Goal: Book appointment/travel/reservation

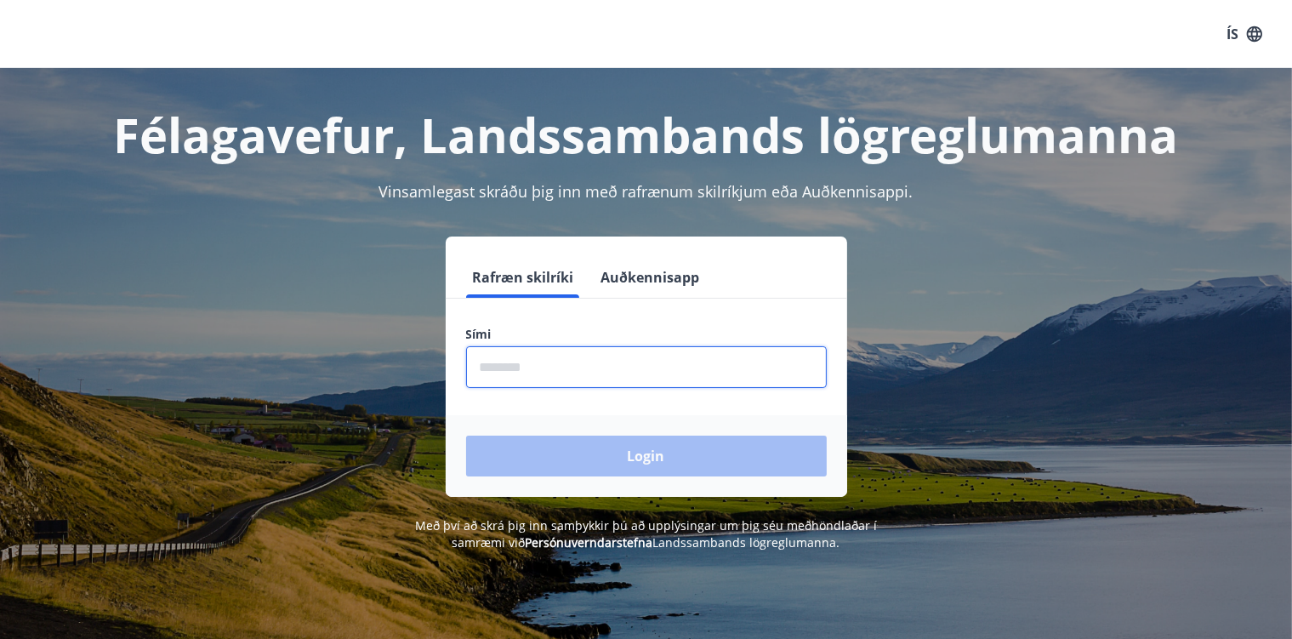
click at [568, 379] on input "phone" at bounding box center [646, 367] width 361 height 42
click at [631, 359] on input "phone" at bounding box center [646, 367] width 361 height 42
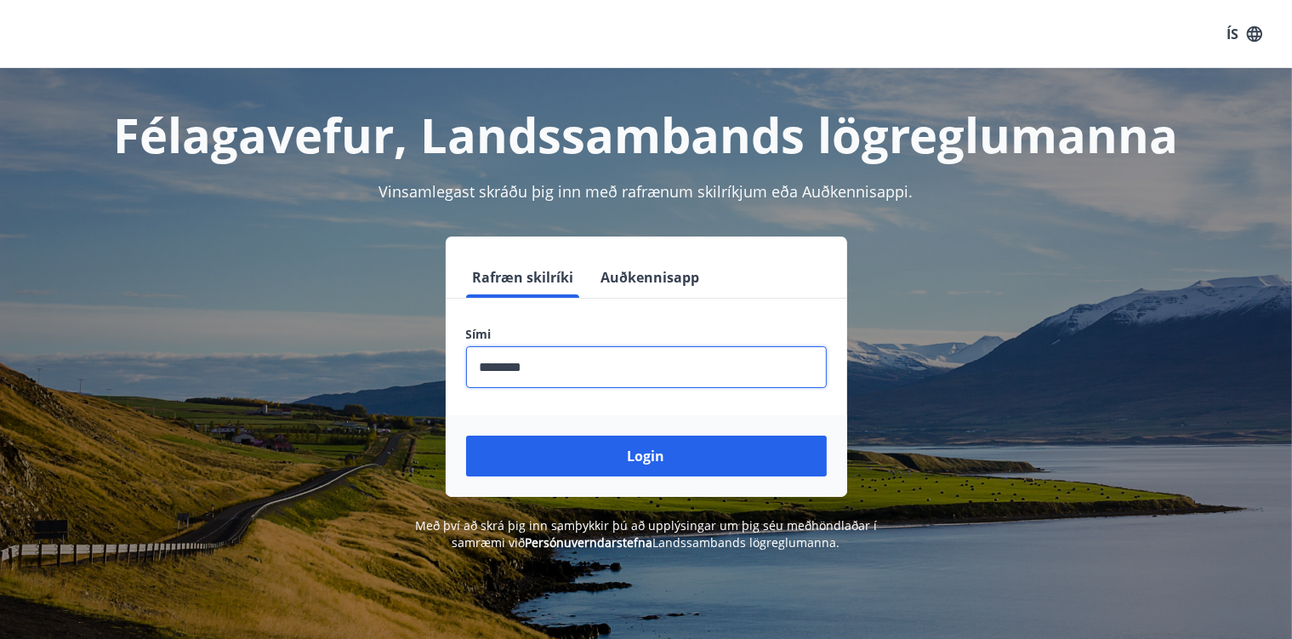
type input "********"
click at [466, 436] on button "Login" at bounding box center [646, 456] width 361 height 41
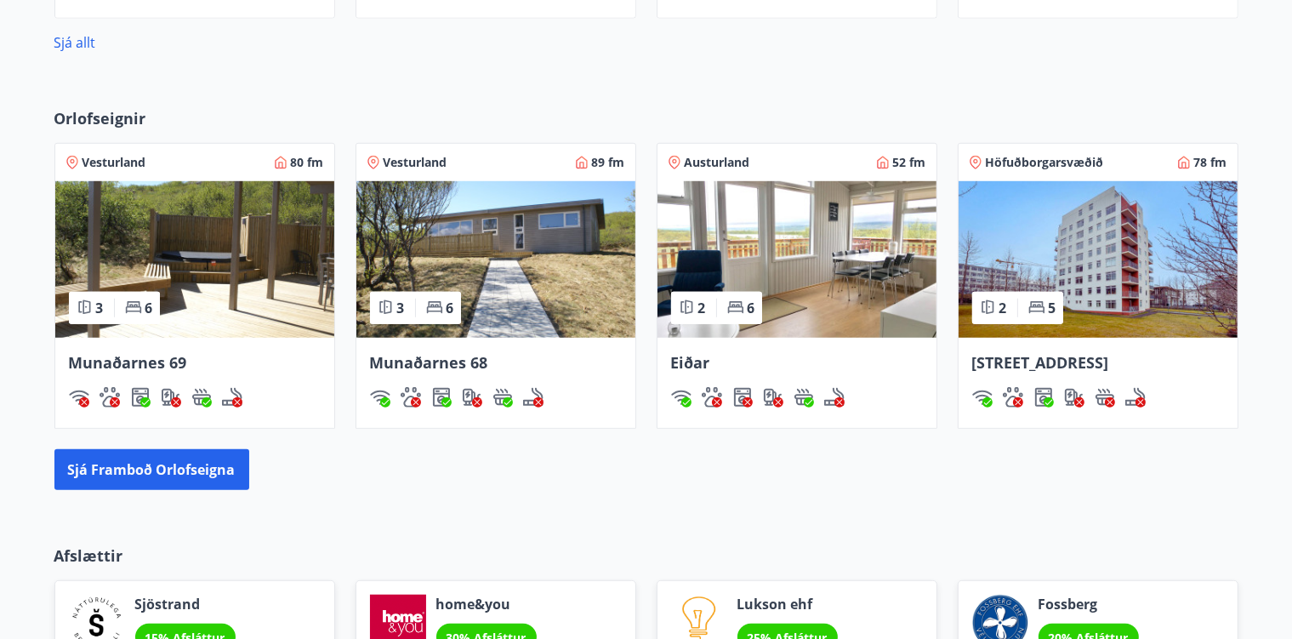
scroll to position [1113, 0]
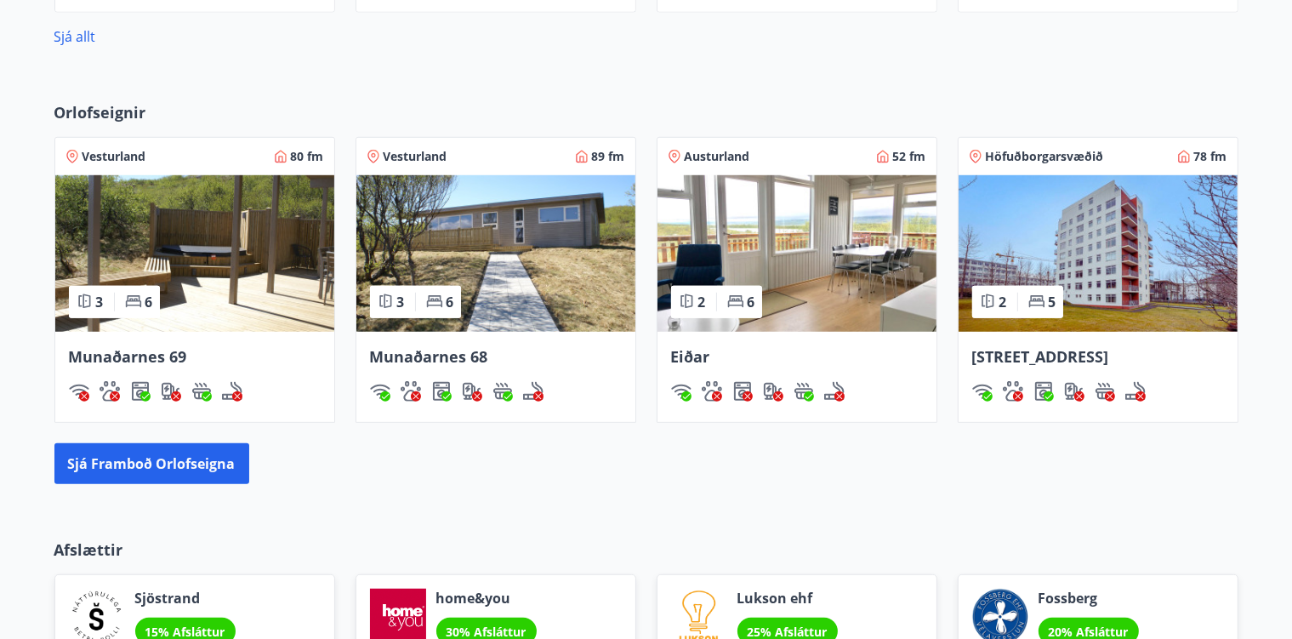
click at [263, 356] on div "Munaðarnes 69" at bounding box center [195, 356] width 252 height 22
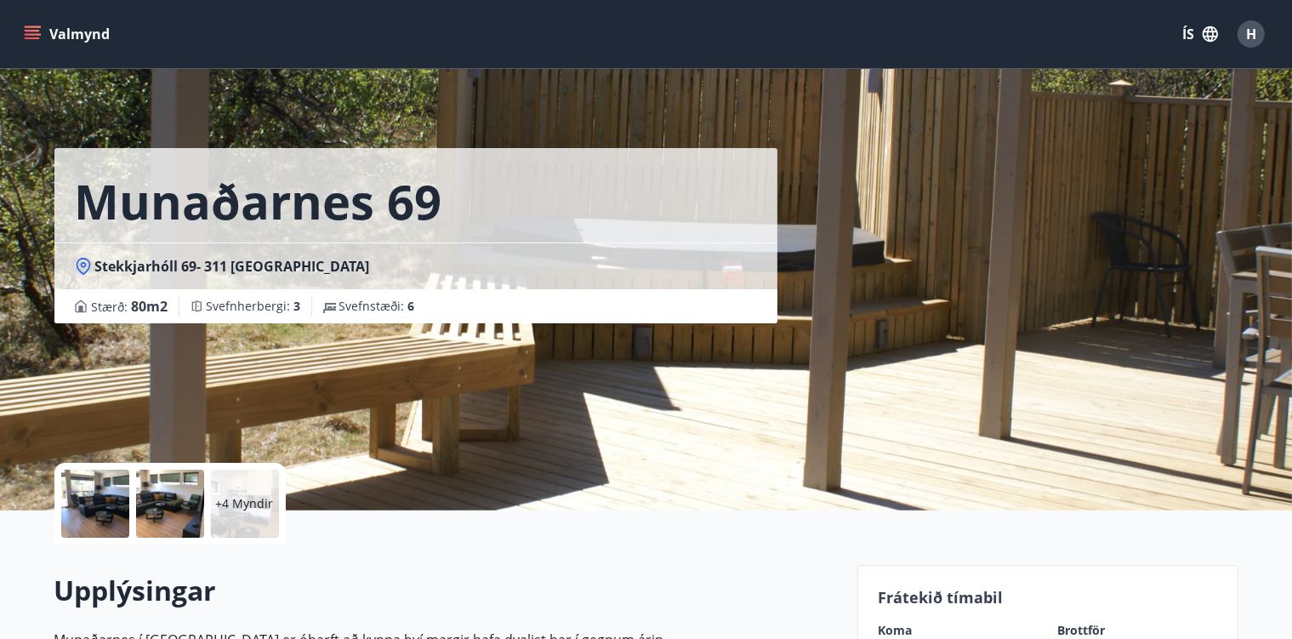
click at [35, 32] on icon "menu" at bounding box center [32, 34] width 17 height 17
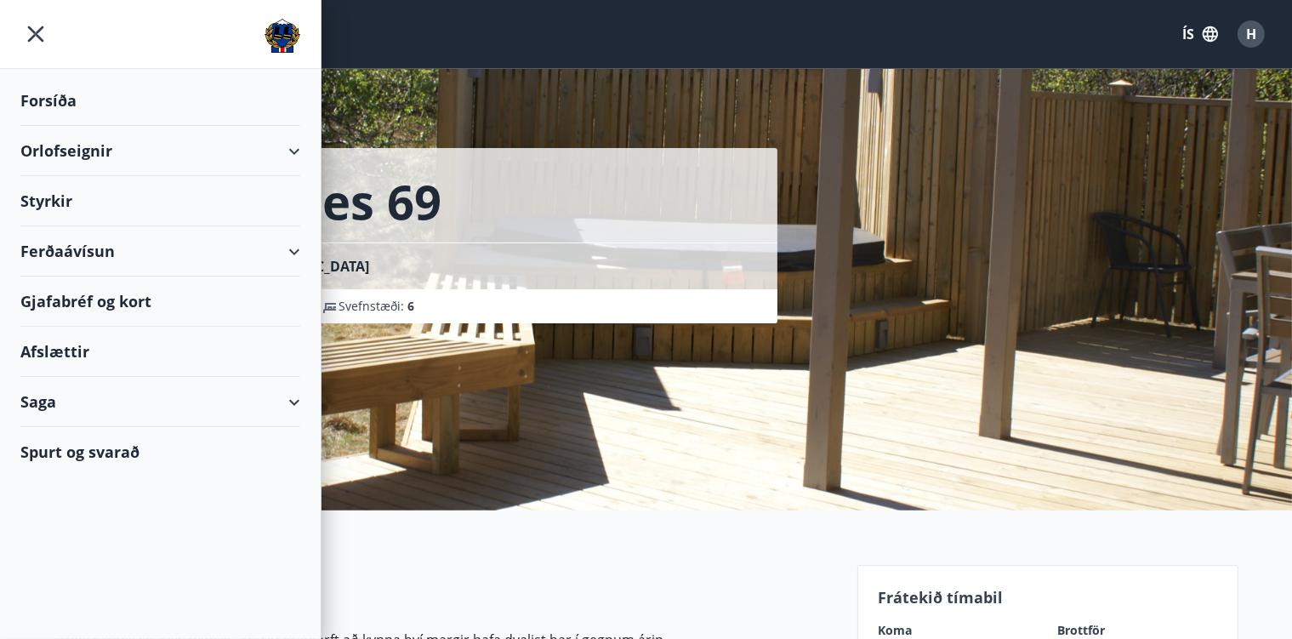
click at [94, 145] on div "Orlofseignir" at bounding box center [160, 151] width 280 height 50
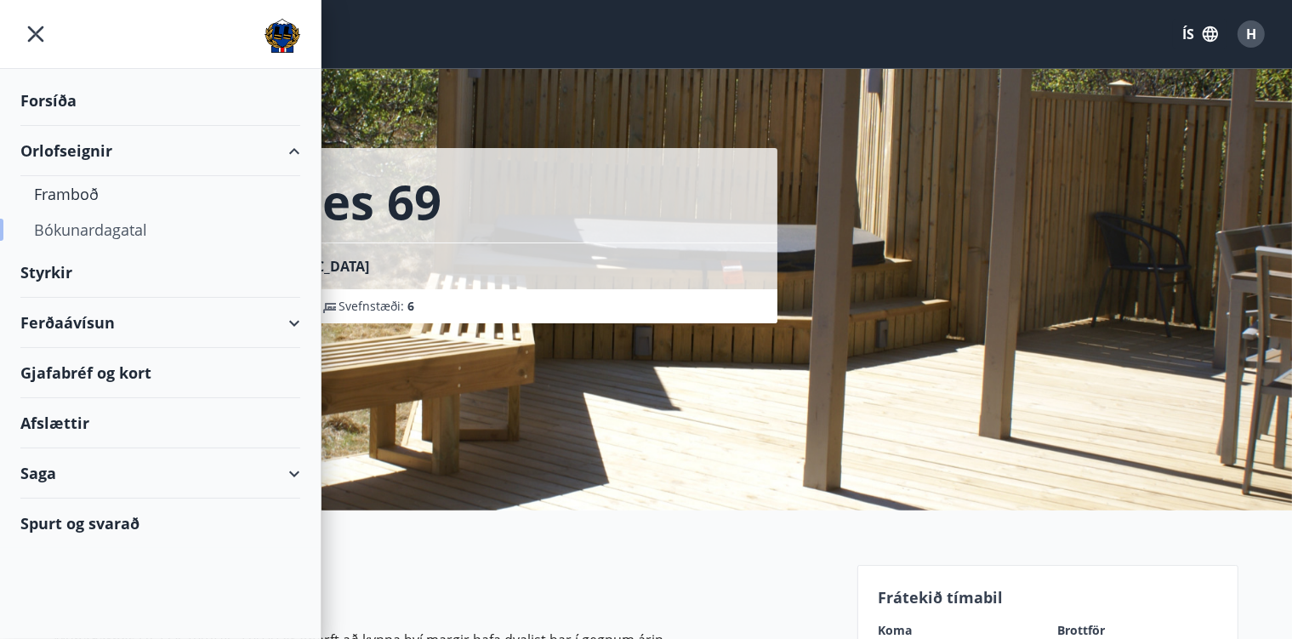
click at [83, 218] on div "Bókunardagatal" at bounding box center [160, 230] width 253 height 36
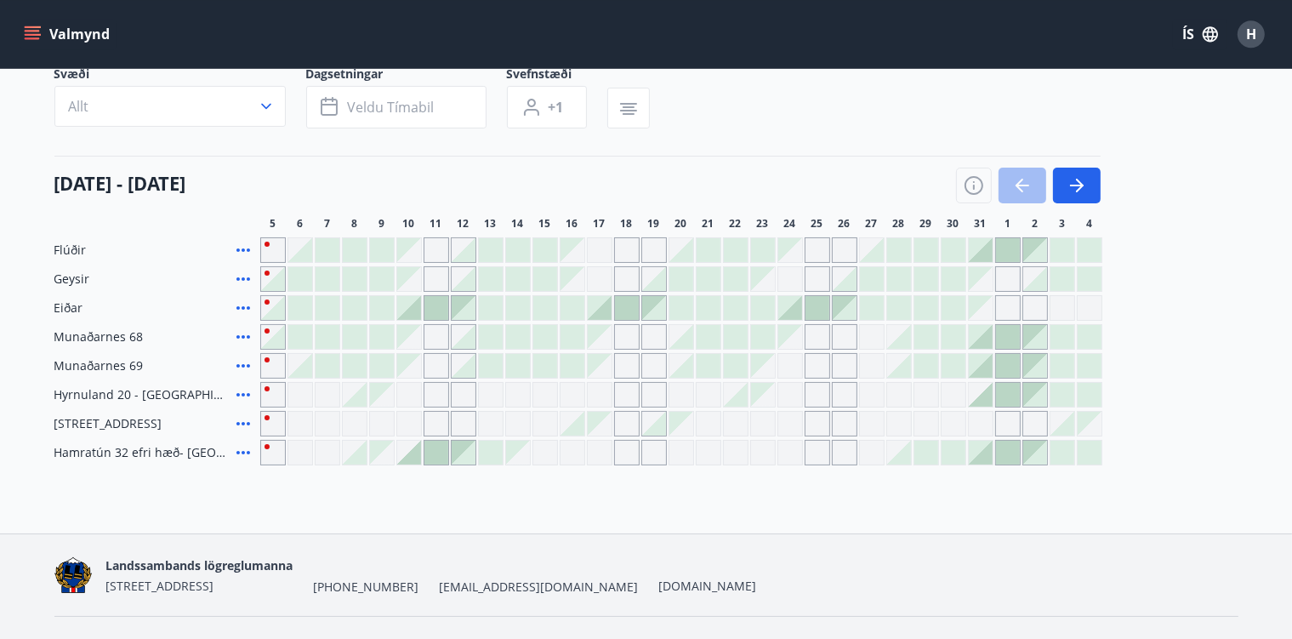
scroll to position [134, 0]
click at [762, 253] on div at bounding box center [763, 249] width 24 height 24
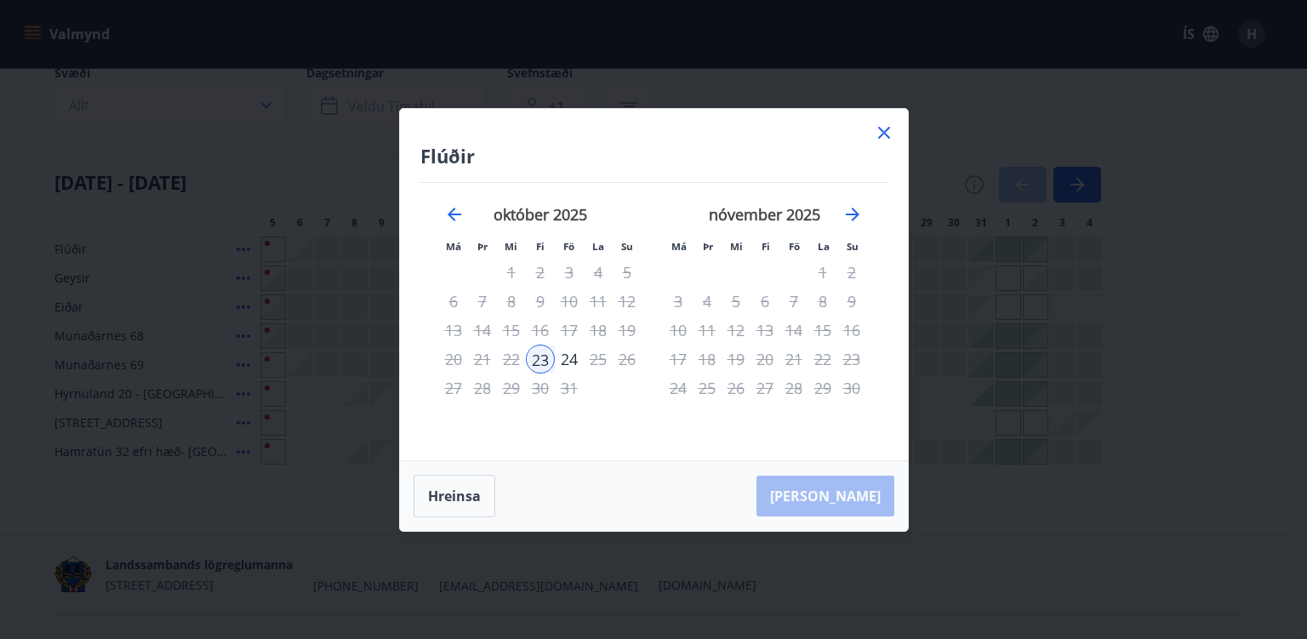
click at [882, 130] on icon at bounding box center [884, 133] width 12 height 12
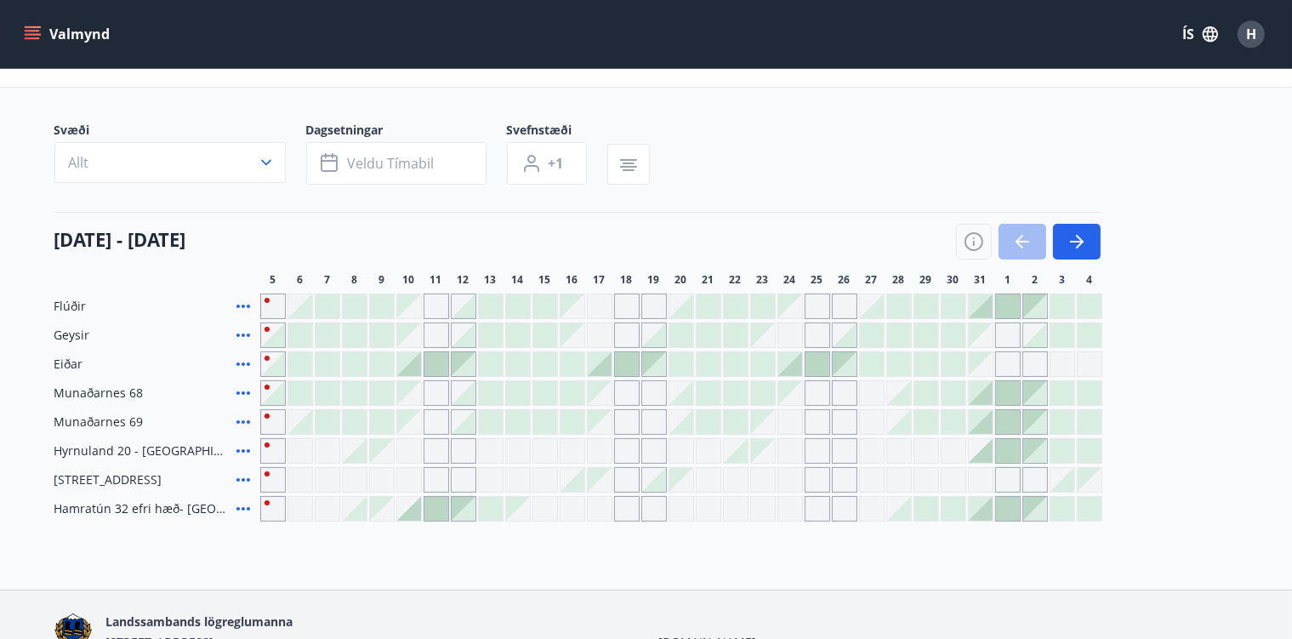
scroll to position [77, 0]
click at [636, 170] on icon "button" at bounding box center [629, 164] width 20 height 20
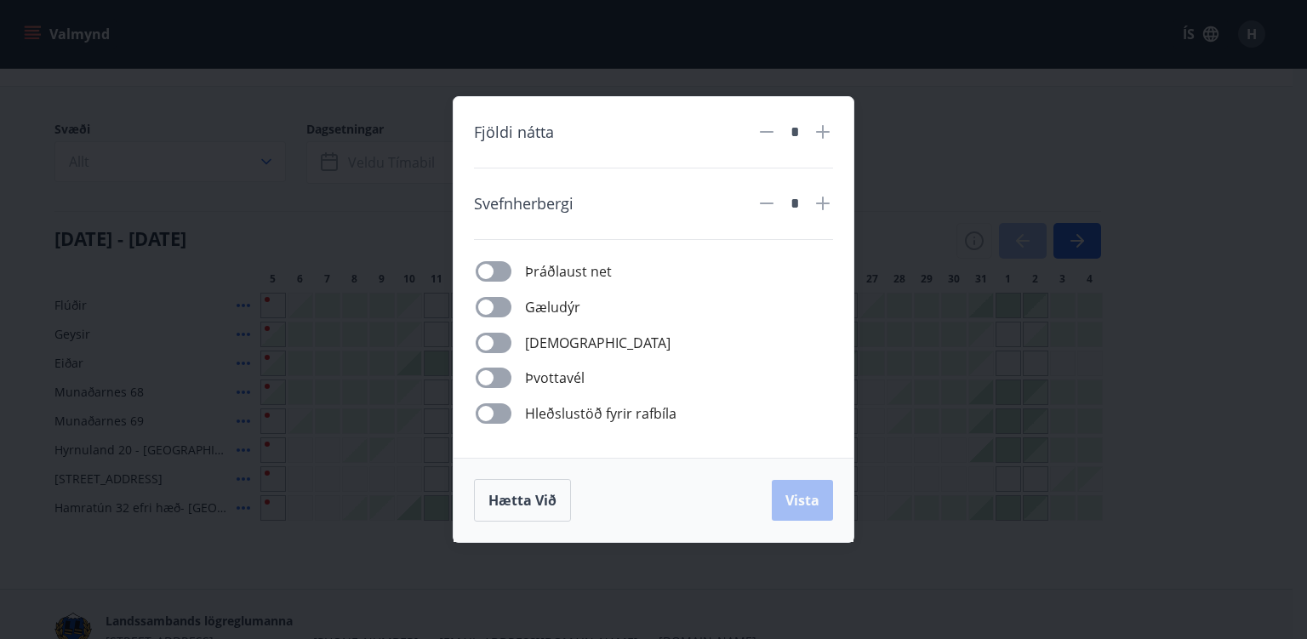
click at [957, 109] on div "Fjöldi nátta * Svefnherbergi * Þráðlaust net Gæludýr Þurrkari Þvottavél Hleðslu…" at bounding box center [653, 319] width 1307 height 639
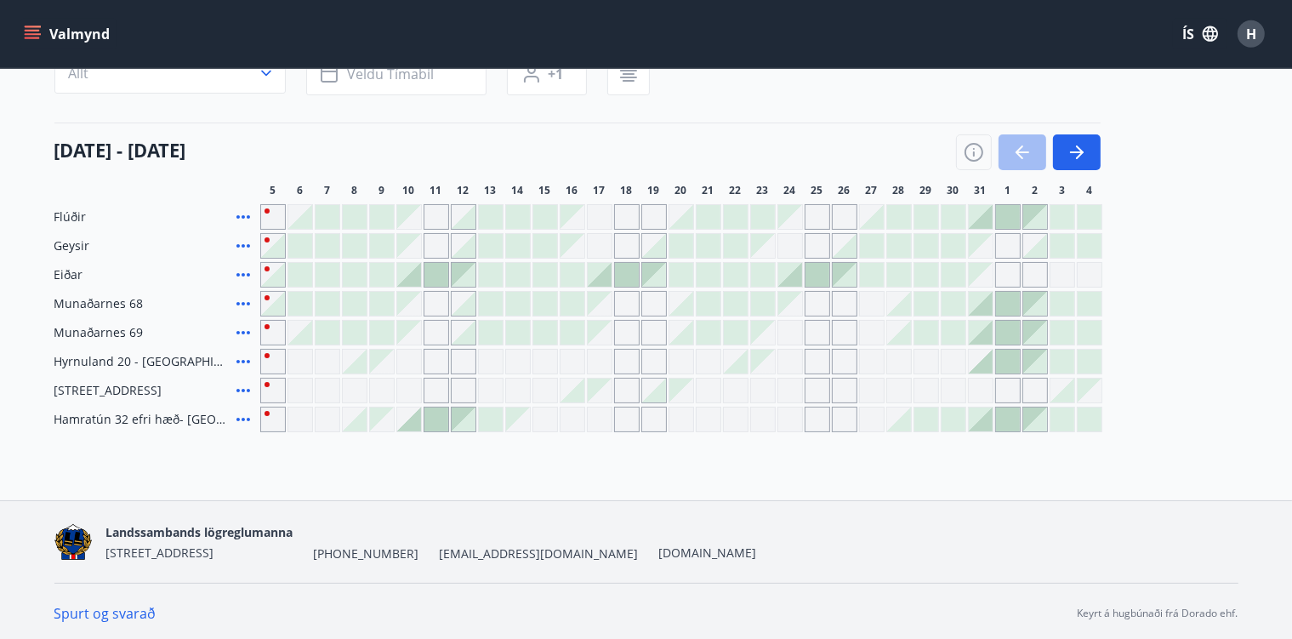
scroll to position [169, 0]
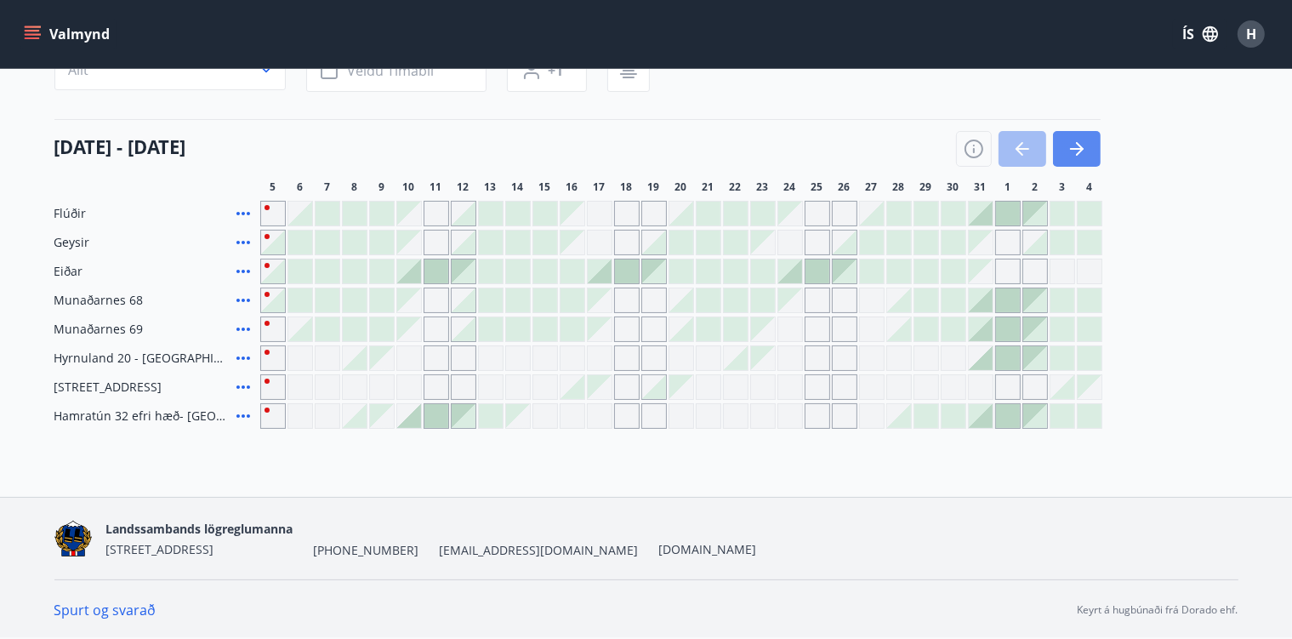
click at [1087, 145] on icon "button" at bounding box center [1077, 149] width 20 height 20
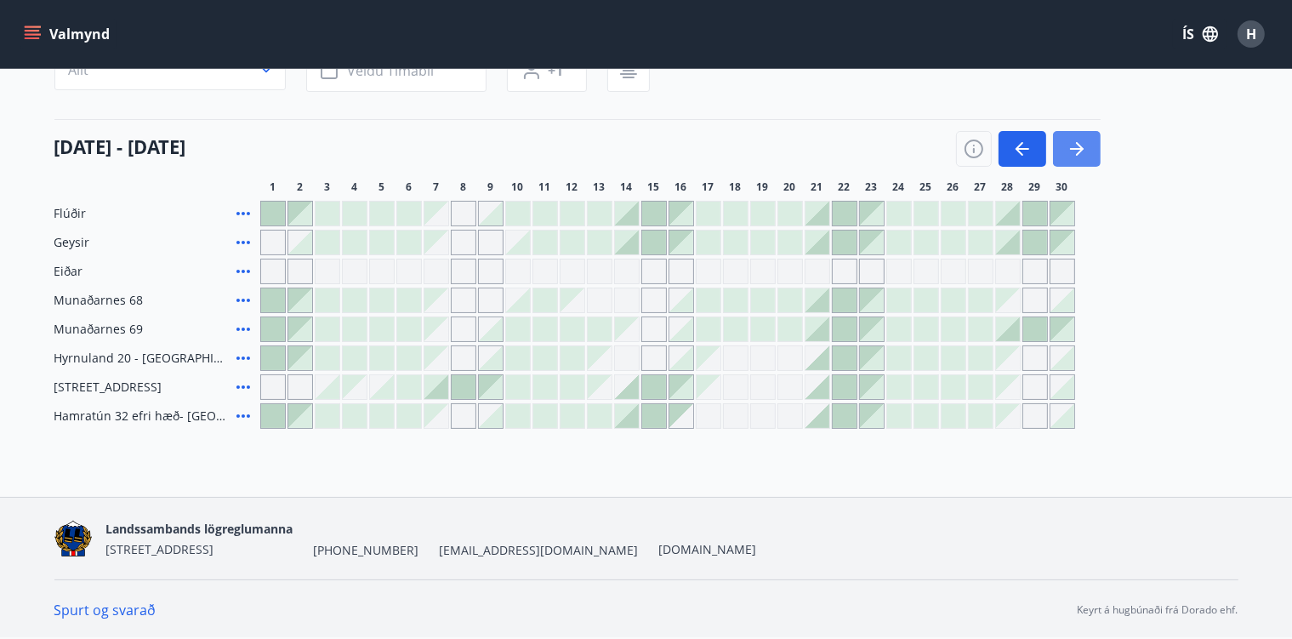
click at [1087, 145] on icon "button" at bounding box center [1077, 149] width 20 height 20
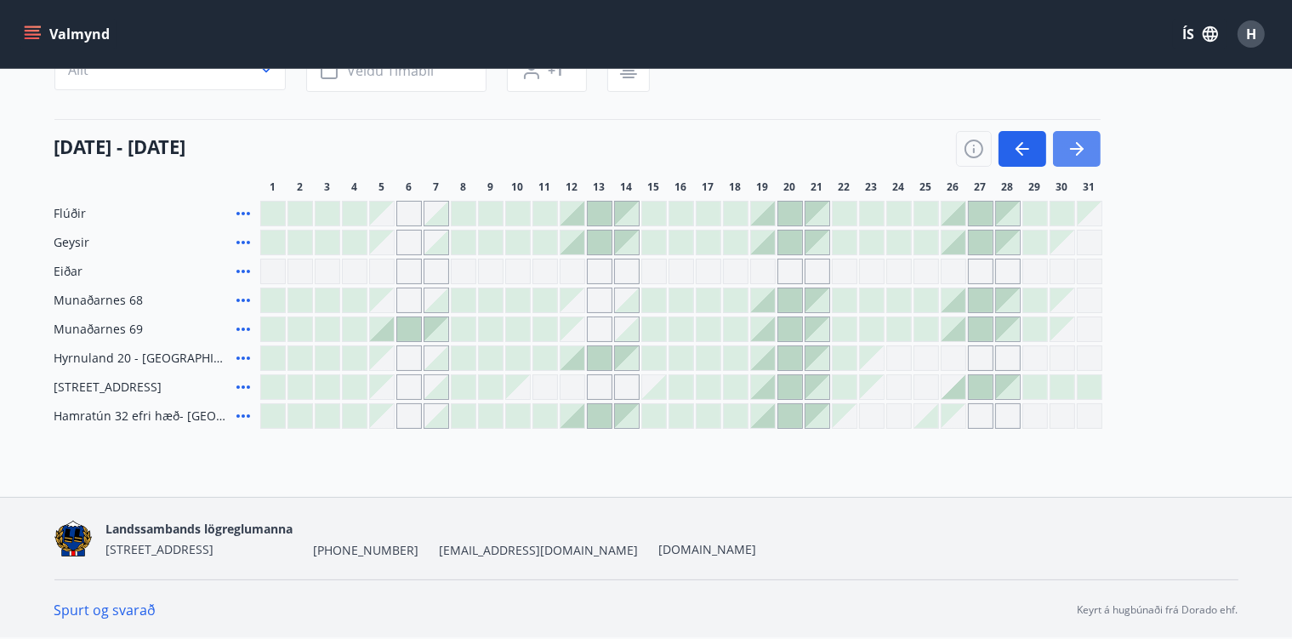
click at [1087, 145] on icon "button" at bounding box center [1077, 149] width 20 height 20
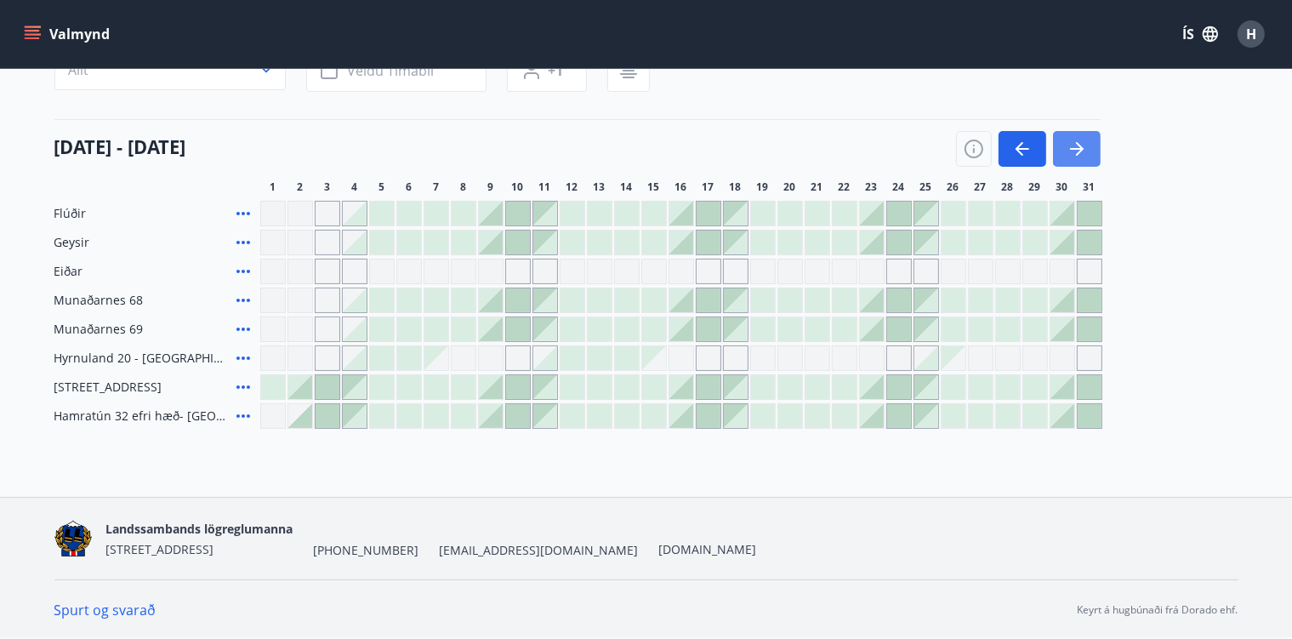
click at [1087, 145] on icon "button" at bounding box center [1077, 149] width 20 height 20
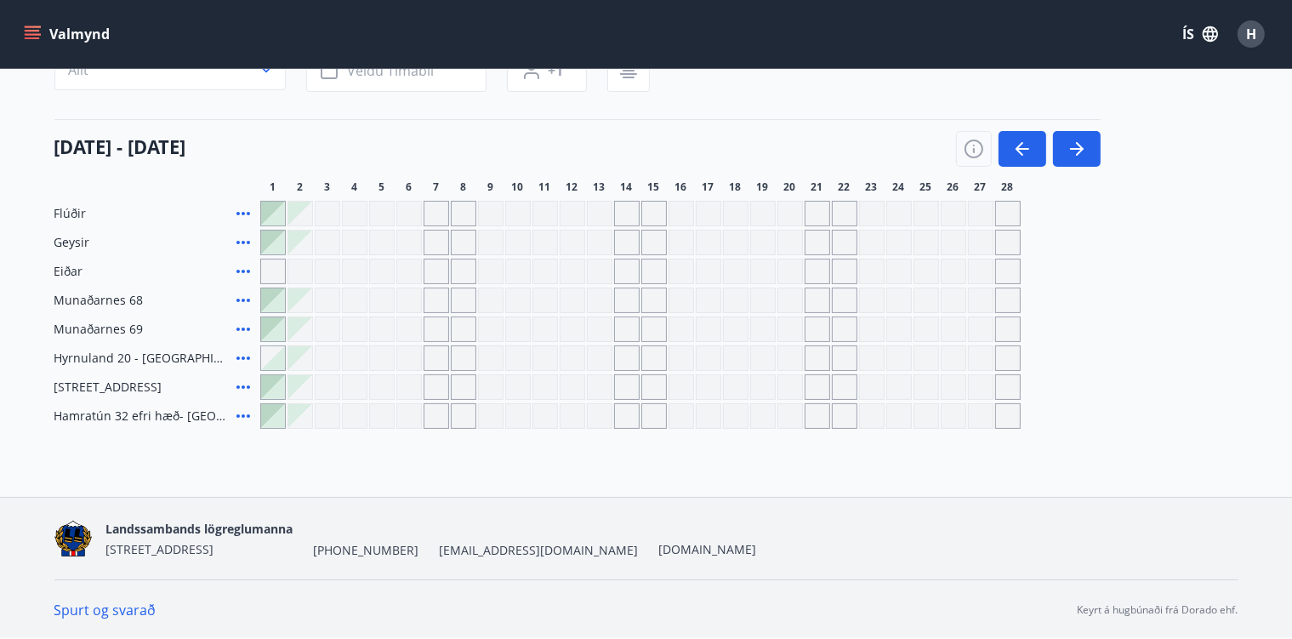
click at [813, 114] on div "Svæði Allt Dagsetningar Veldu tímabil Svefnstæði +1 01 febrúar - 28 febrúar 1 2…" at bounding box center [646, 229] width 1184 height 400
click at [793, 325] on div "Gráir dagar eru ekki bókanlegir" at bounding box center [791, 330] width 26 height 26
click at [1010, 148] on button "button" at bounding box center [1023, 149] width 48 height 36
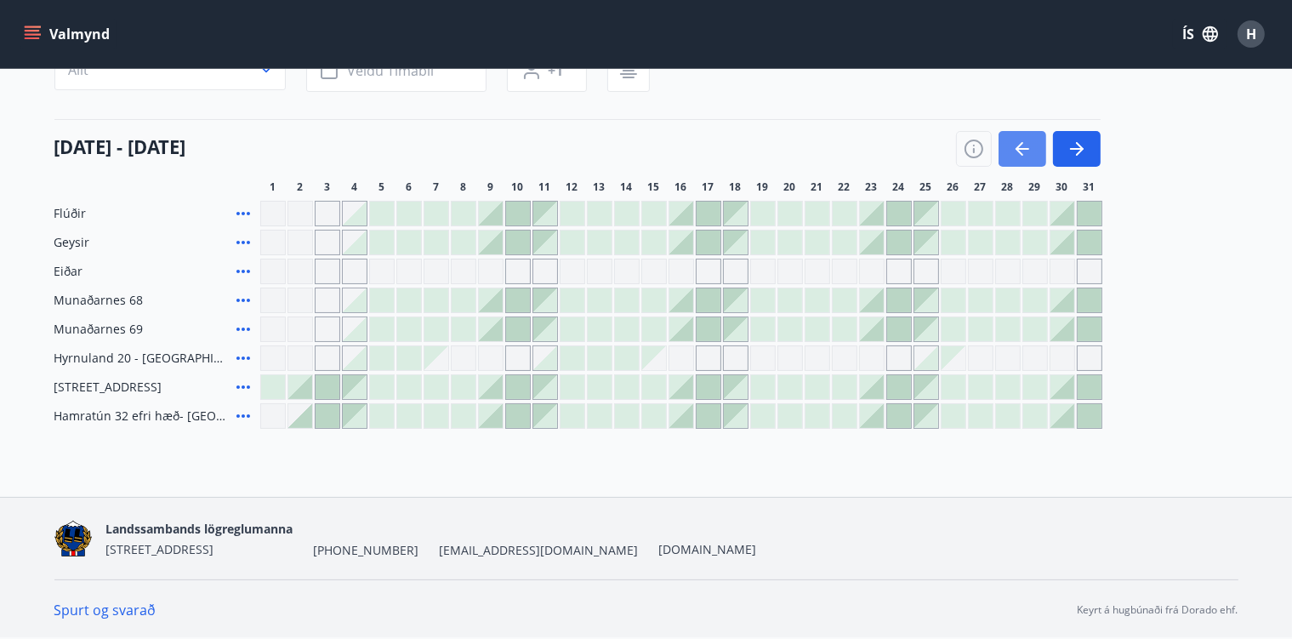
click at [1019, 145] on icon "button" at bounding box center [1020, 149] width 8 height 14
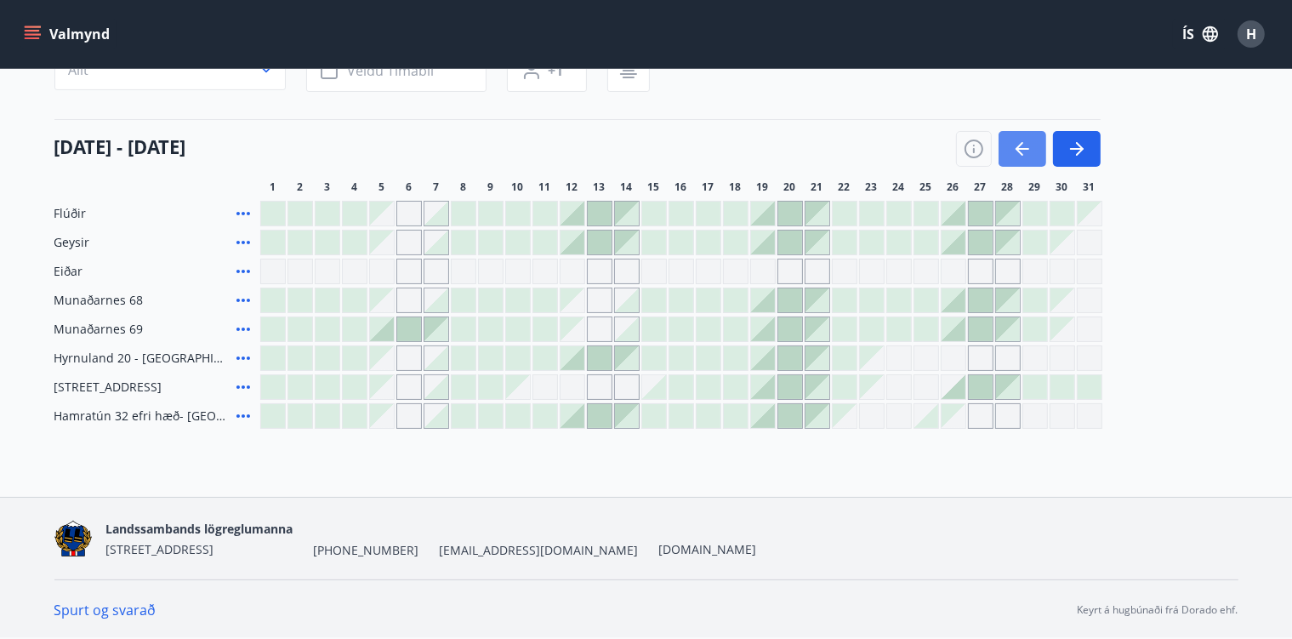
click at [1012, 148] on button "button" at bounding box center [1023, 149] width 48 height 36
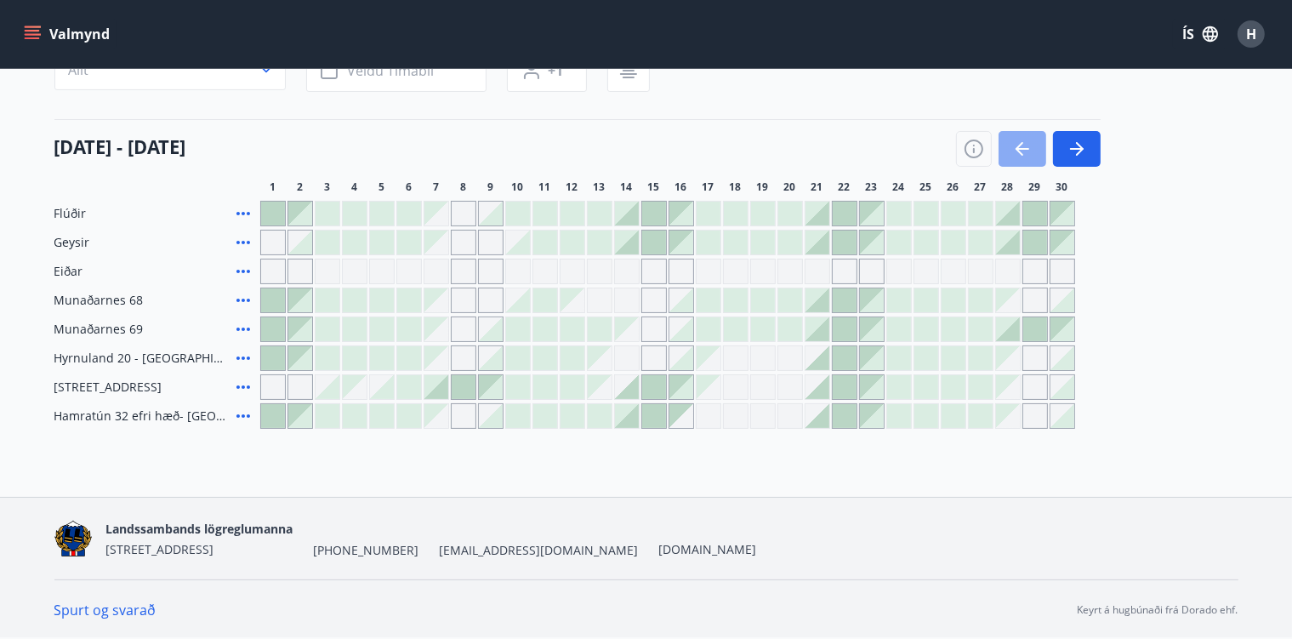
click at [1015, 148] on icon "button" at bounding box center [1023, 149] width 20 height 20
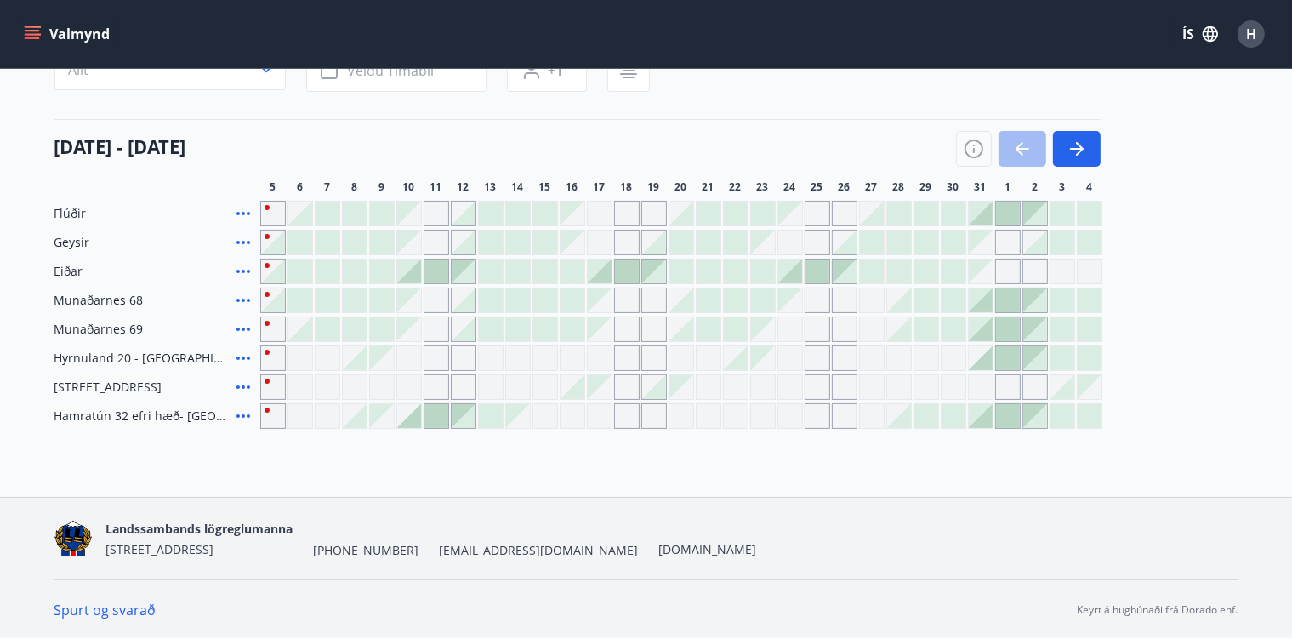
click at [601, 362] on div "Gráir dagar eru ekki bókanlegir" at bounding box center [600, 358] width 26 height 26
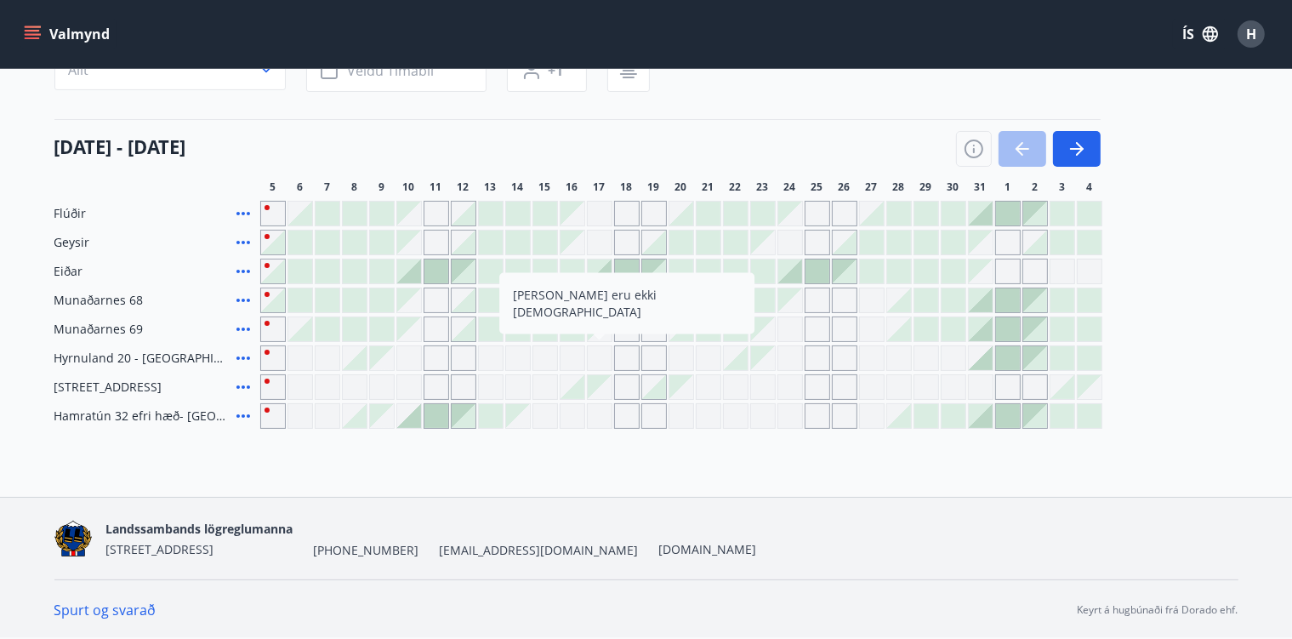
click at [604, 357] on div "Gráir dagar eru ekki bókanlegir" at bounding box center [600, 358] width 26 height 26
click at [641, 465] on div "Bókunardagatal Svæði Allt Dagsetningar Veldu tímabil Svefnstæði +1 05 október -…" at bounding box center [646, 198] width 1292 height 598
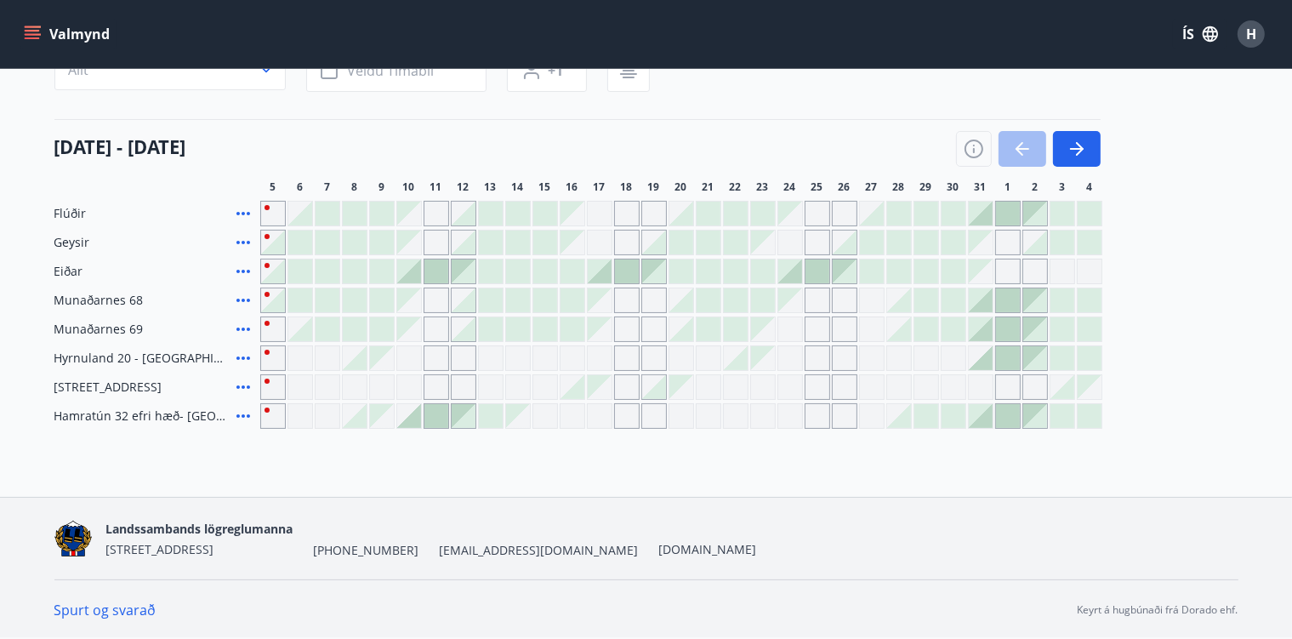
click at [630, 270] on div at bounding box center [627, 272] width 24 height 24
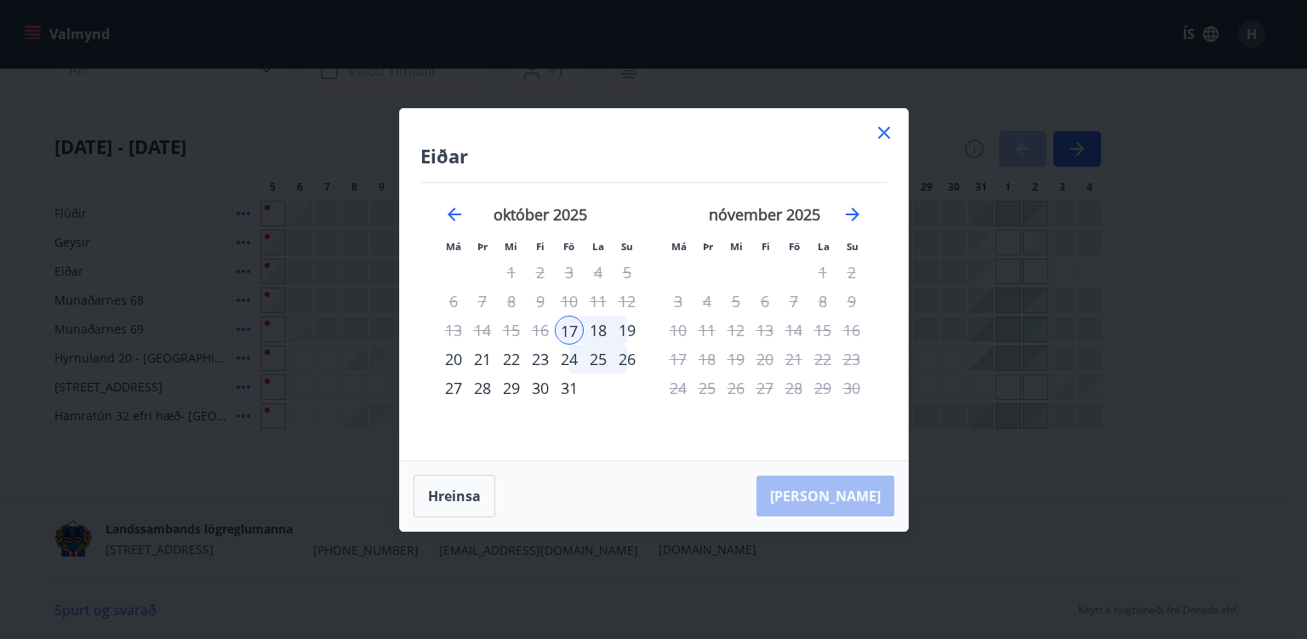
click at [889, 134] on icon at bounding box center [884, 133] width 20 height 20
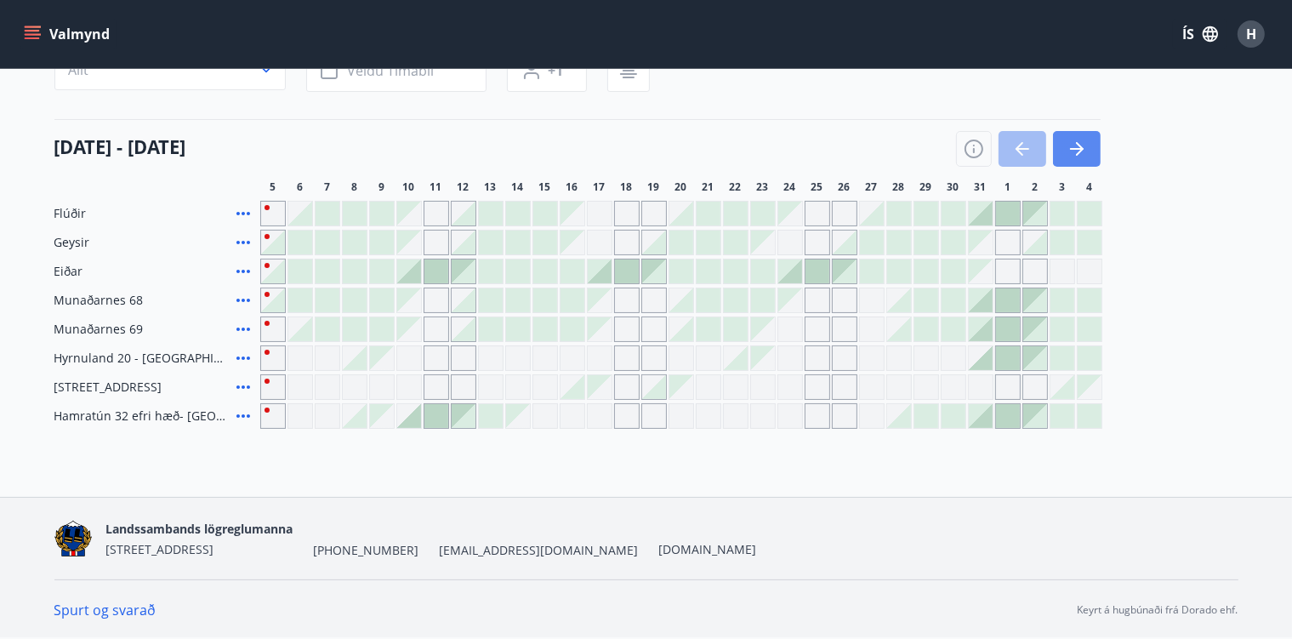
click at [1079, 151] on icon "button" at bounding box center [1077, 149] width 20 height 20
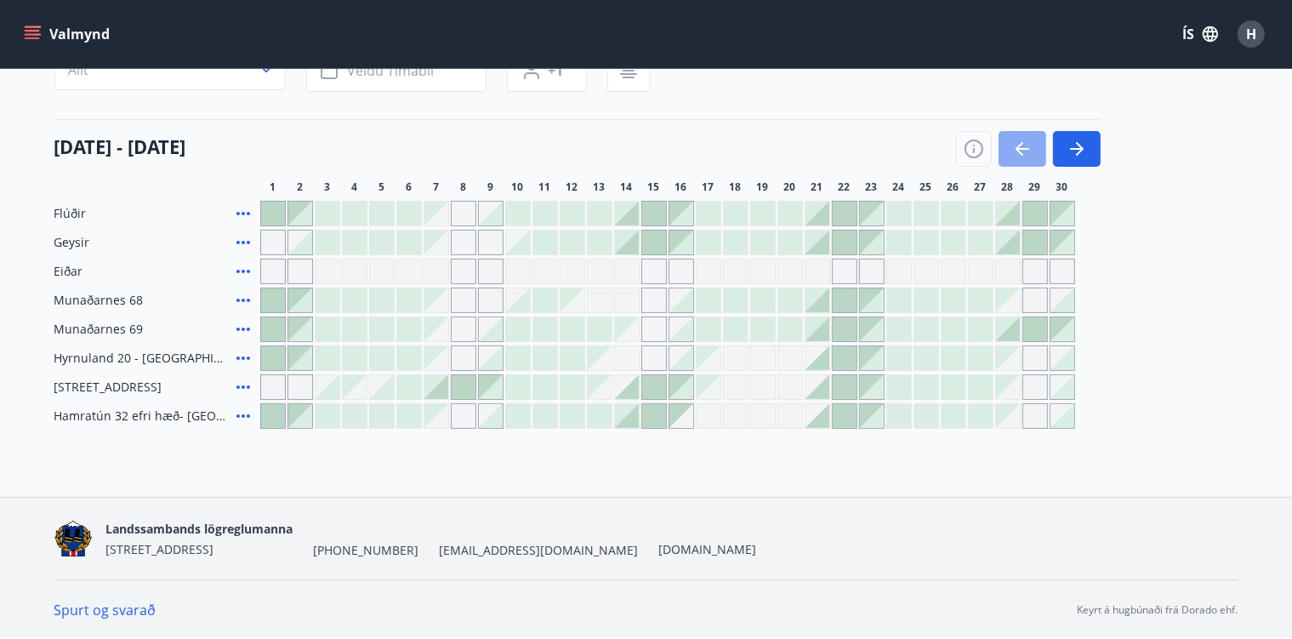
click at [1022, 147] on icon "button" at bounding box center [1023, 149] width 20 height 20
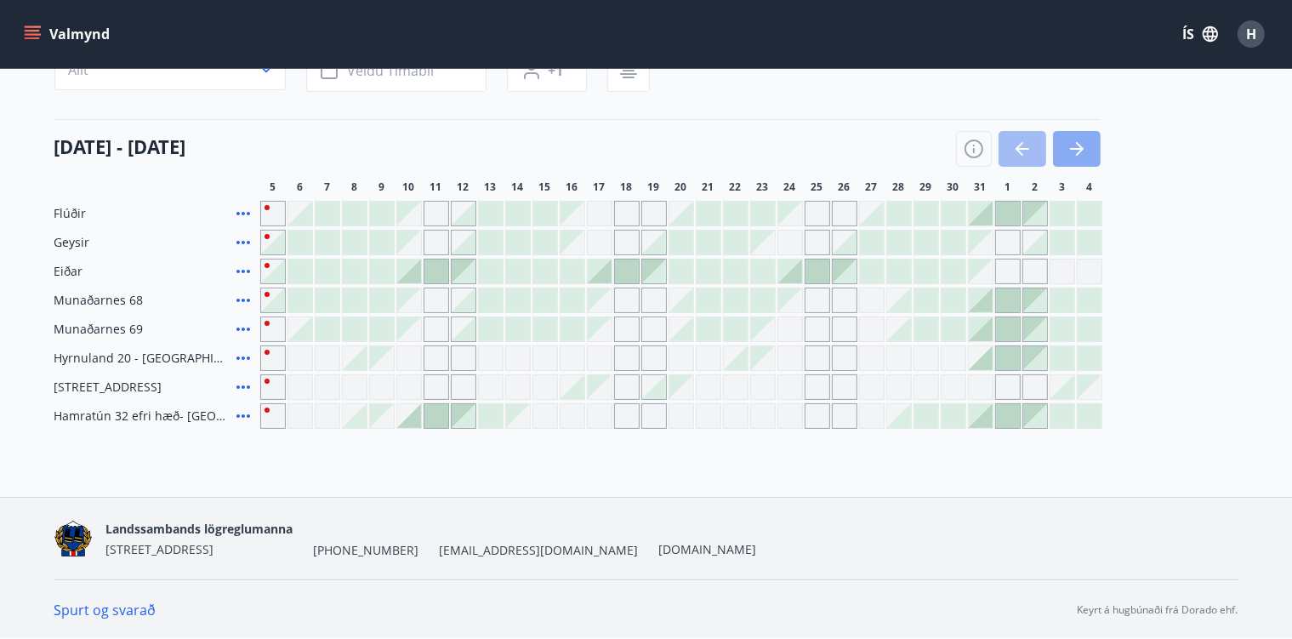
click at [1081, 155] on icon "button" at bounding box center [1077, 149] width 20 height 20
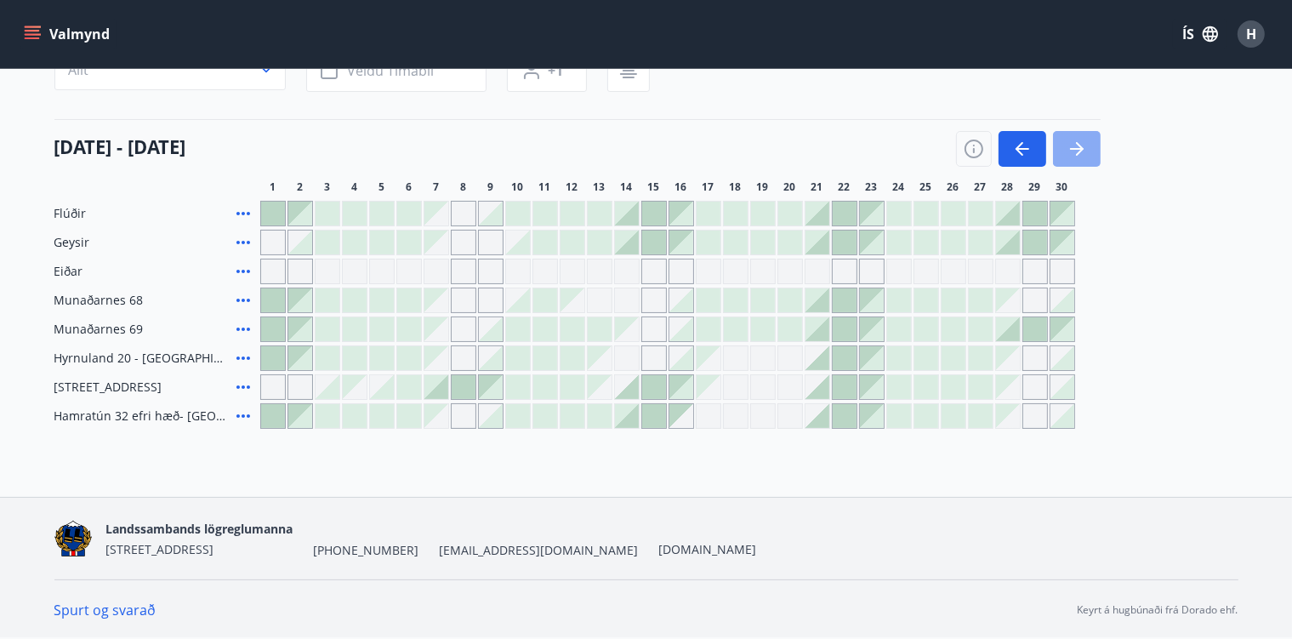
click at [1081, 155] on icon "button" at bounding box center [1077, 149] width 20 height 20
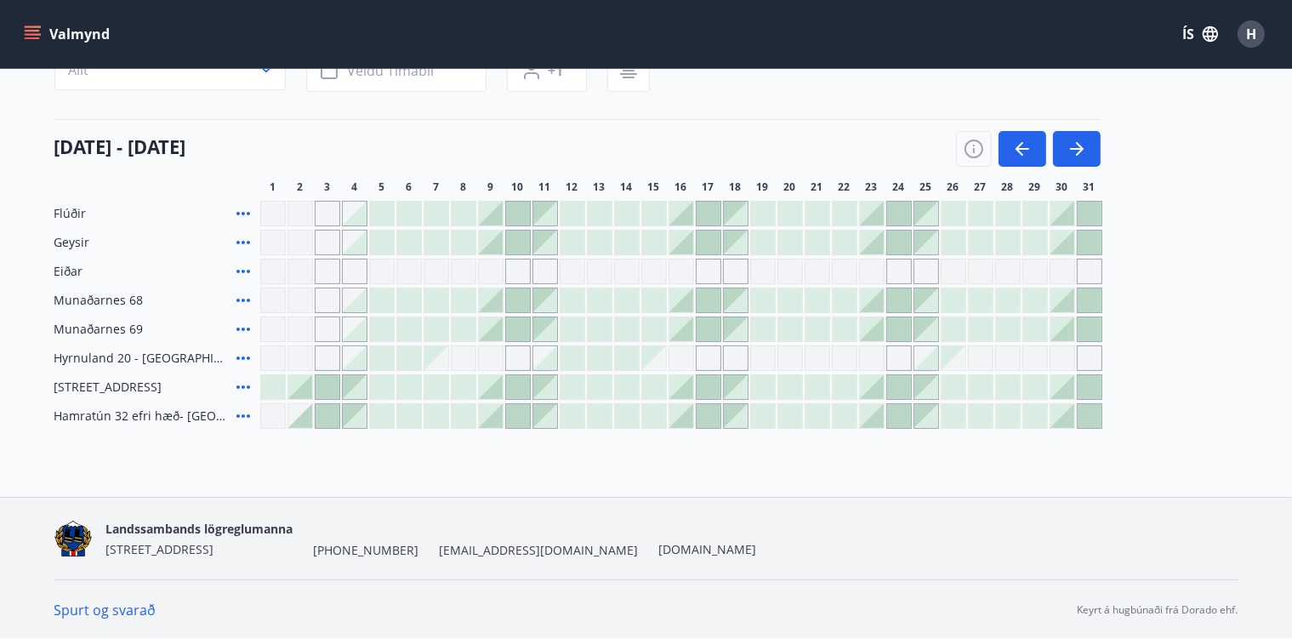
click at [693, 298] on div at bounding box center [682, 300] width 24 height 24
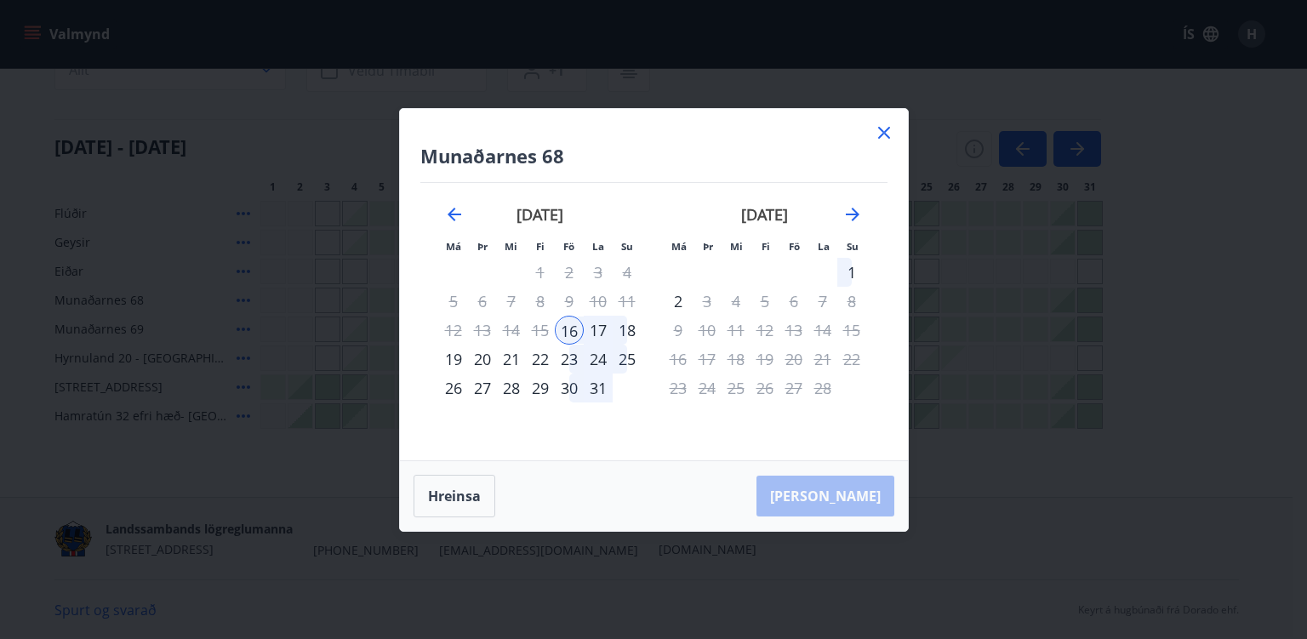
click at [882, 133] on icon at bounding box center [884, 133] width 20 height 20
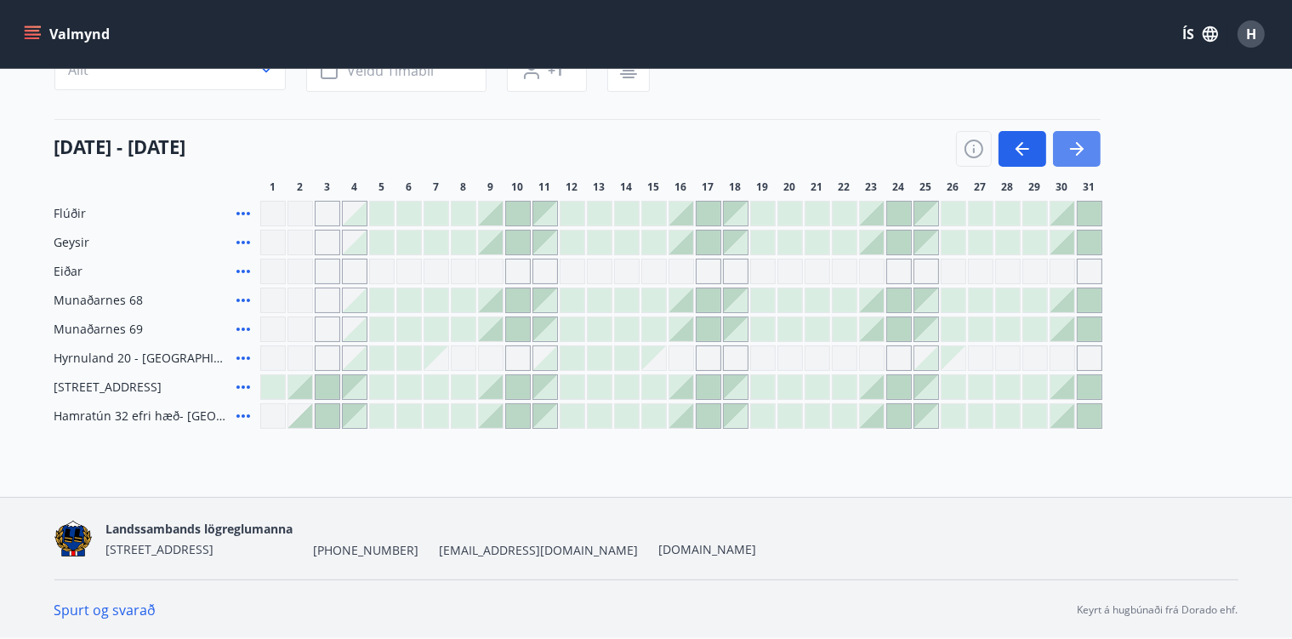
click at [1068, 145] on icon "button" at bounding box center [1077, 149] width 20 height 20
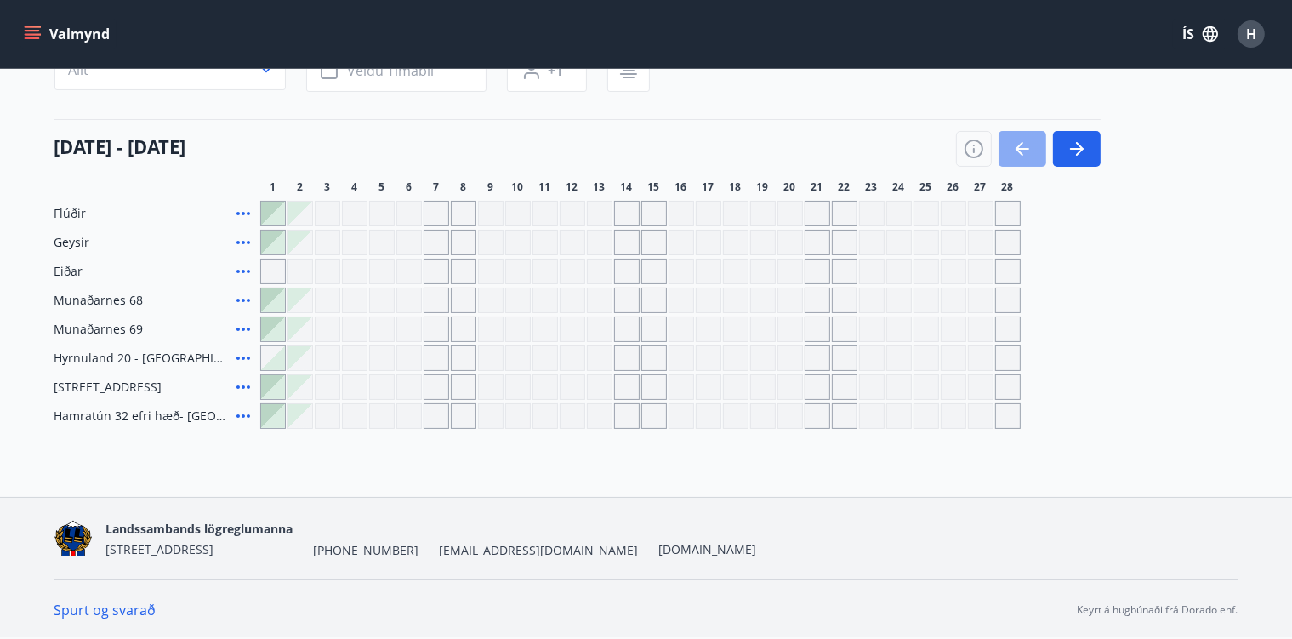
click at [1028, 145] on icon "button" at bounding box center [1023, 149] width 20 height 20
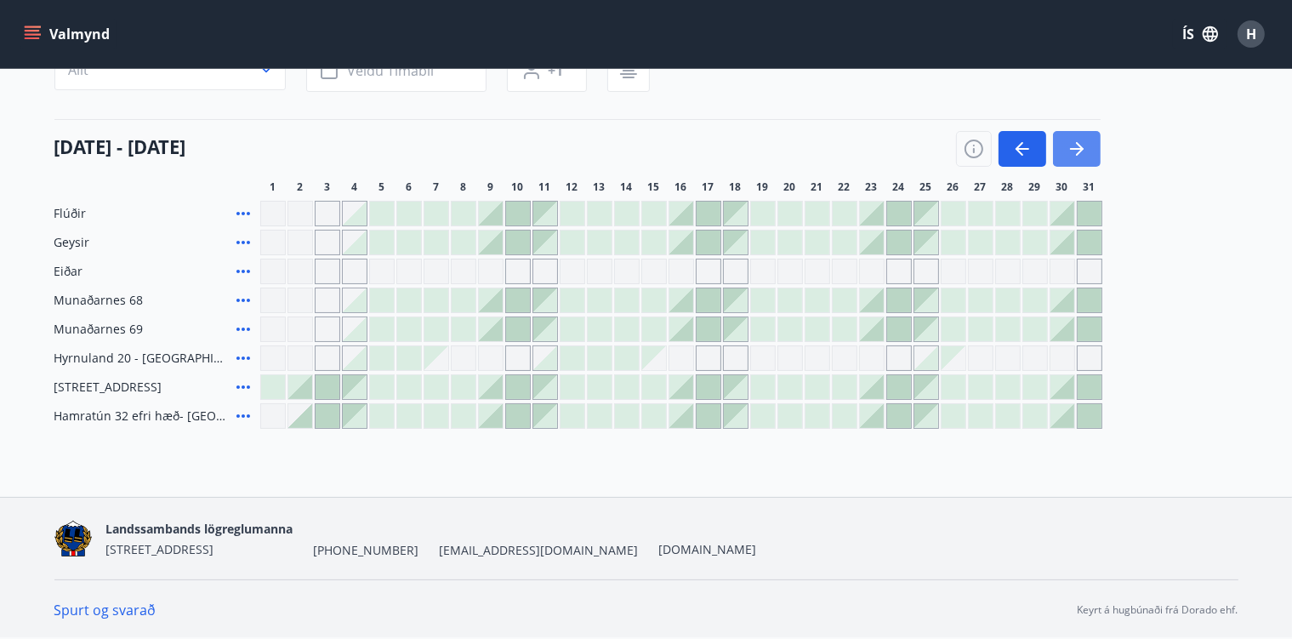
drag, startPoint x: 1054, startPoint y: 151, endPoint x: 808, endPoint y: -22, distance: 301.0
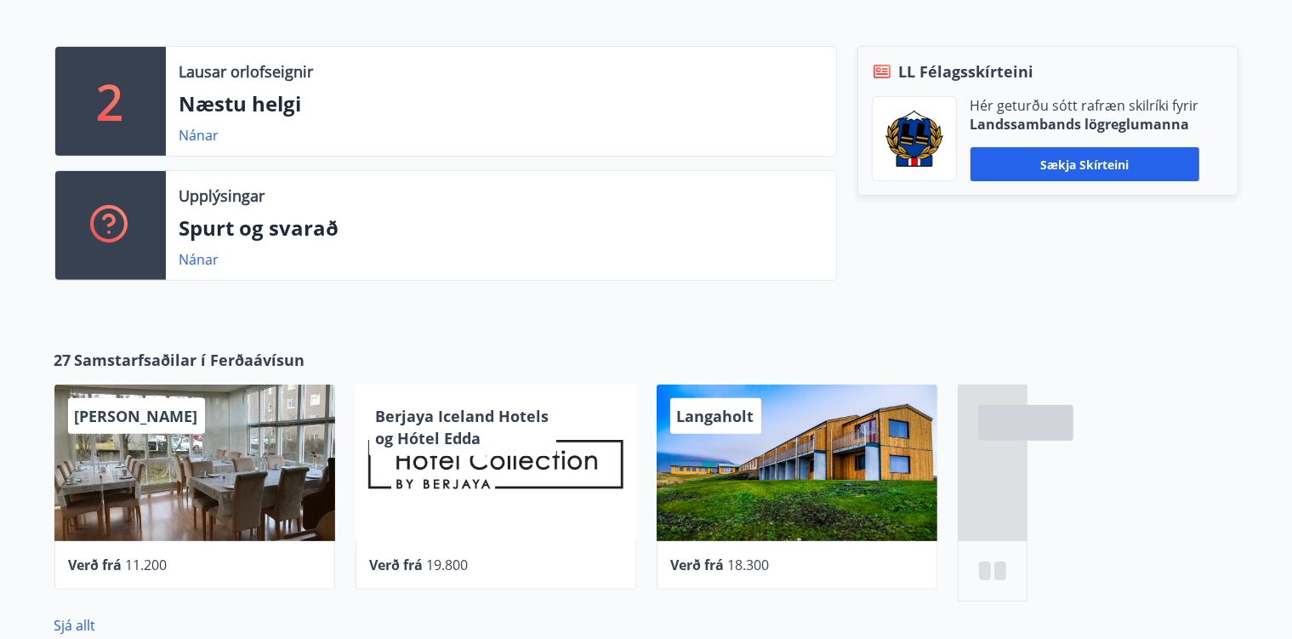
scroll to position [559, 0]
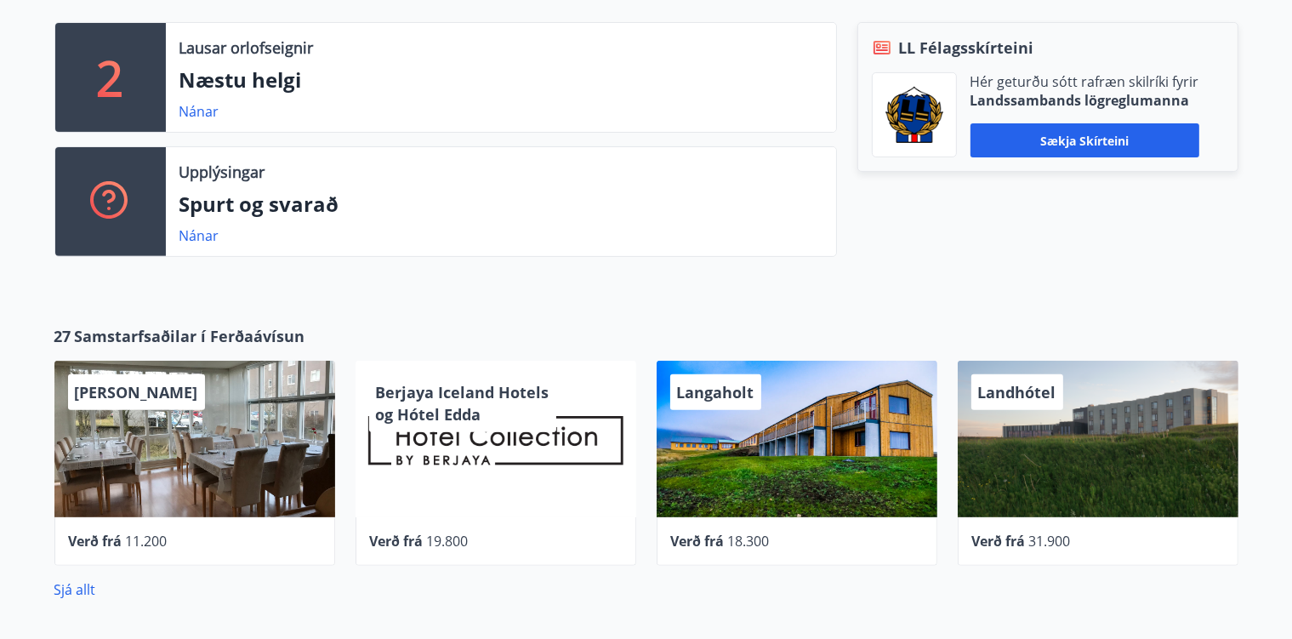
click at [254, 208] on p "Spurt og svarað" at bounding box center [501, 204] width 643 height 29
click at [208, 233] on link "Nánar" at bounding box center [200, 235] width 40 height 19
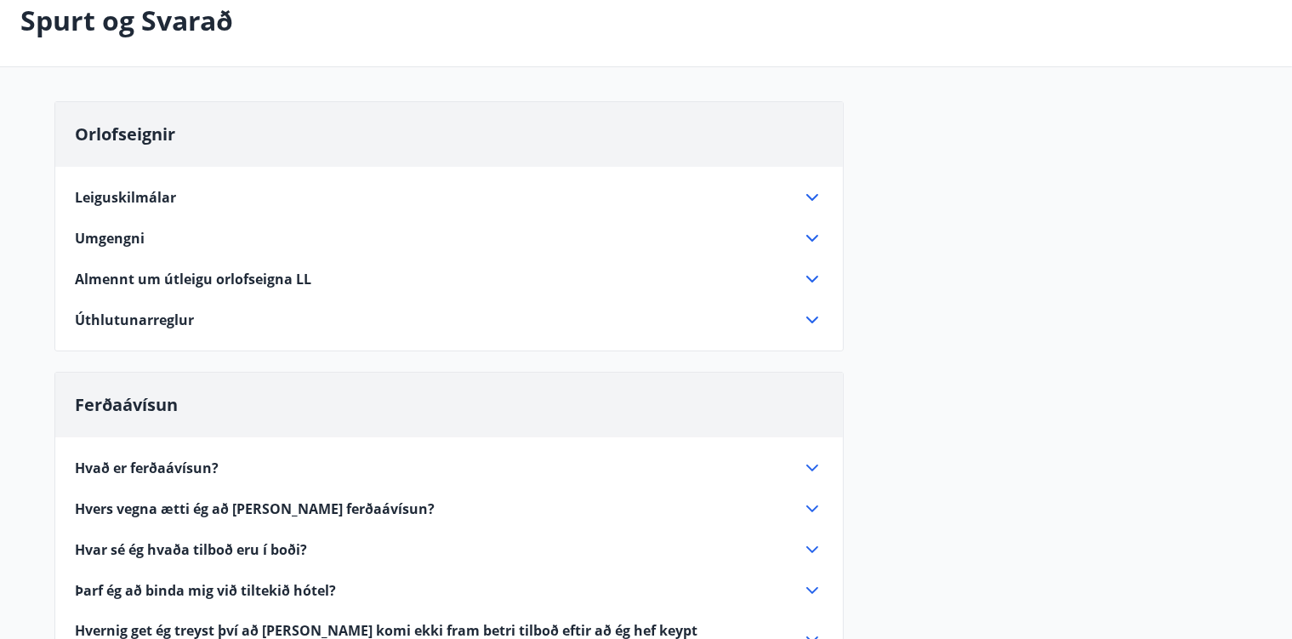
scroll to position [95, 0]
click at [819, 282] on icon at bounding box center [812, 278] width 20 height 20
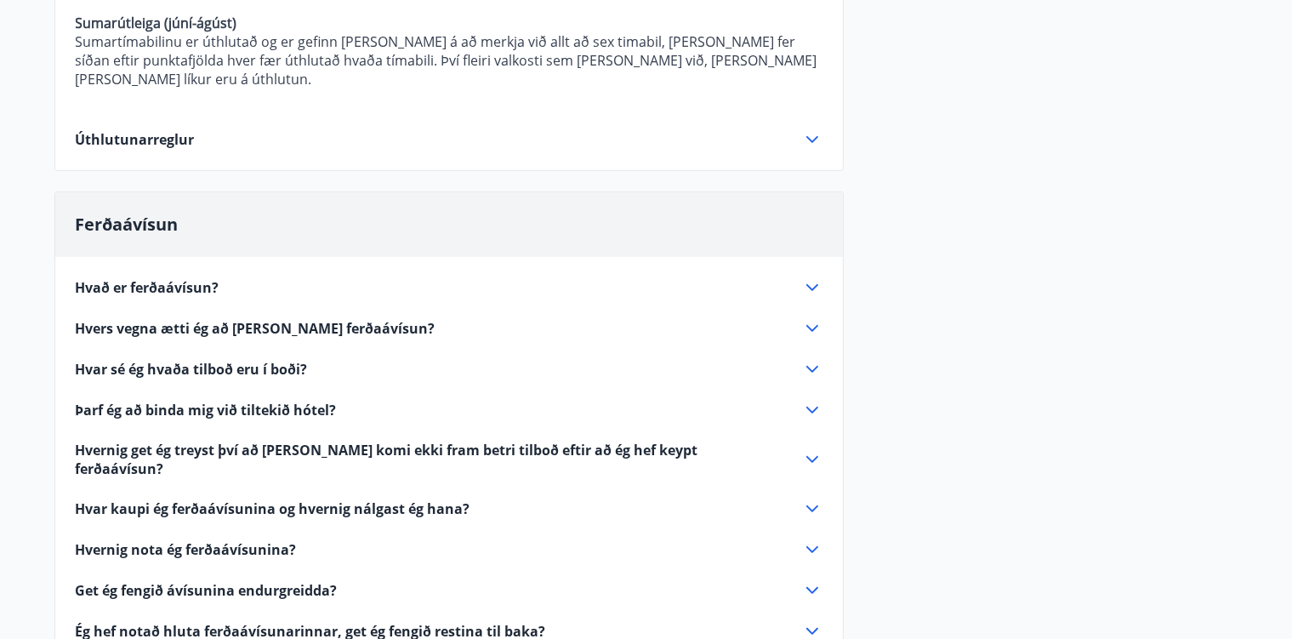
scroll to position [533, 0]
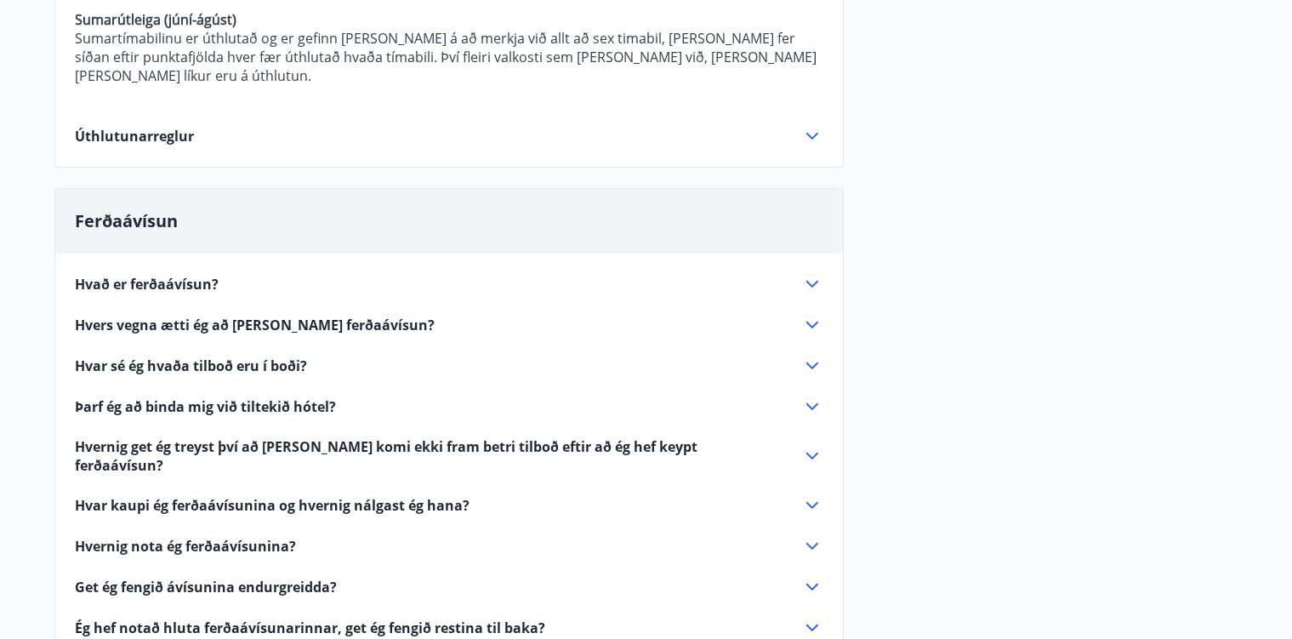
click at [814, 126] on icon at bounding box center [812, 136] width 20 height 20
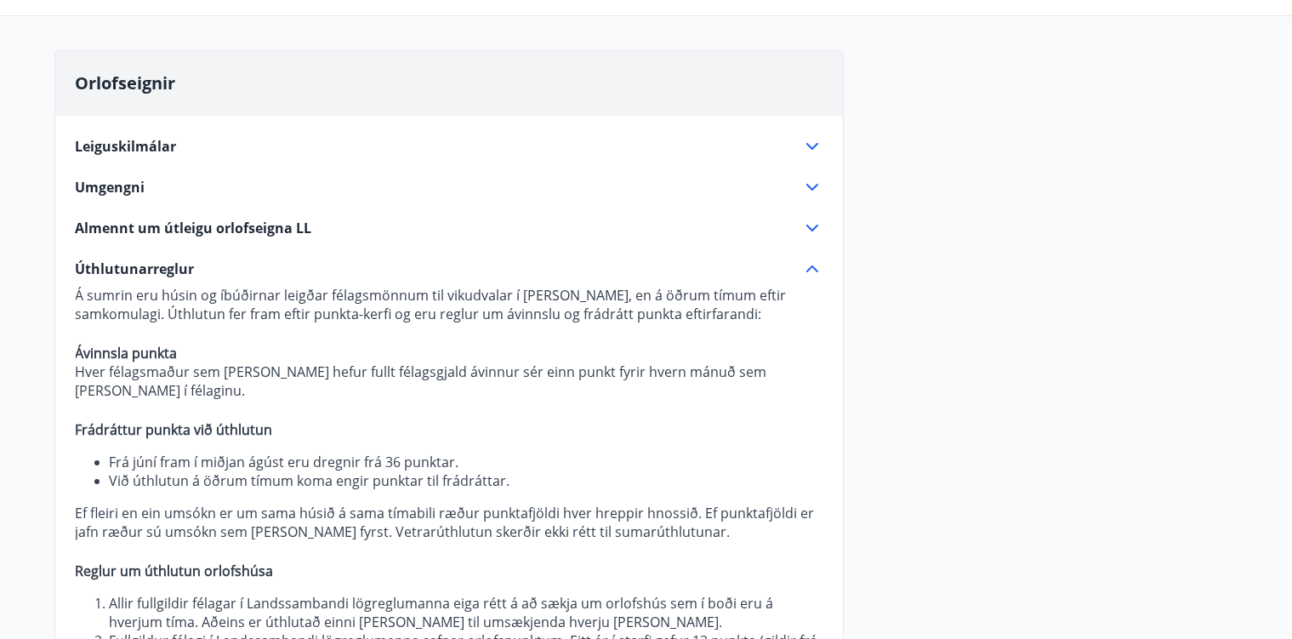
scroll to position [145, 0]
click at [813, 231] on icon at bounding box center [813, 228] width 12 height 7
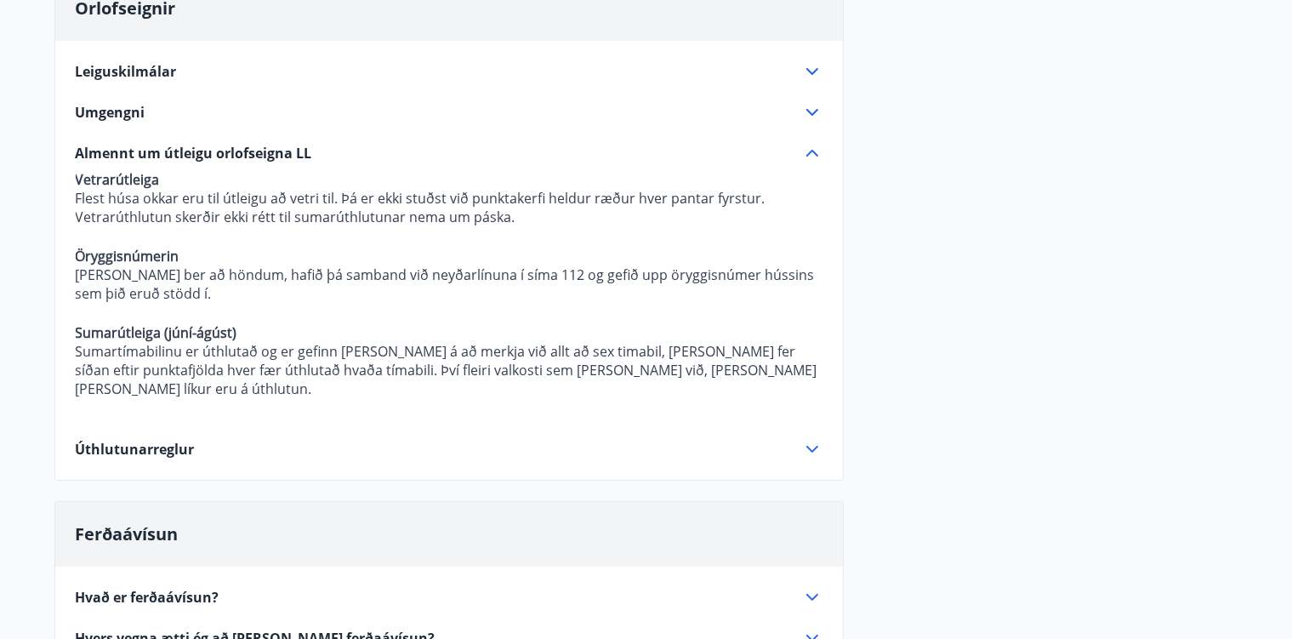
scroll to position [0, 0]
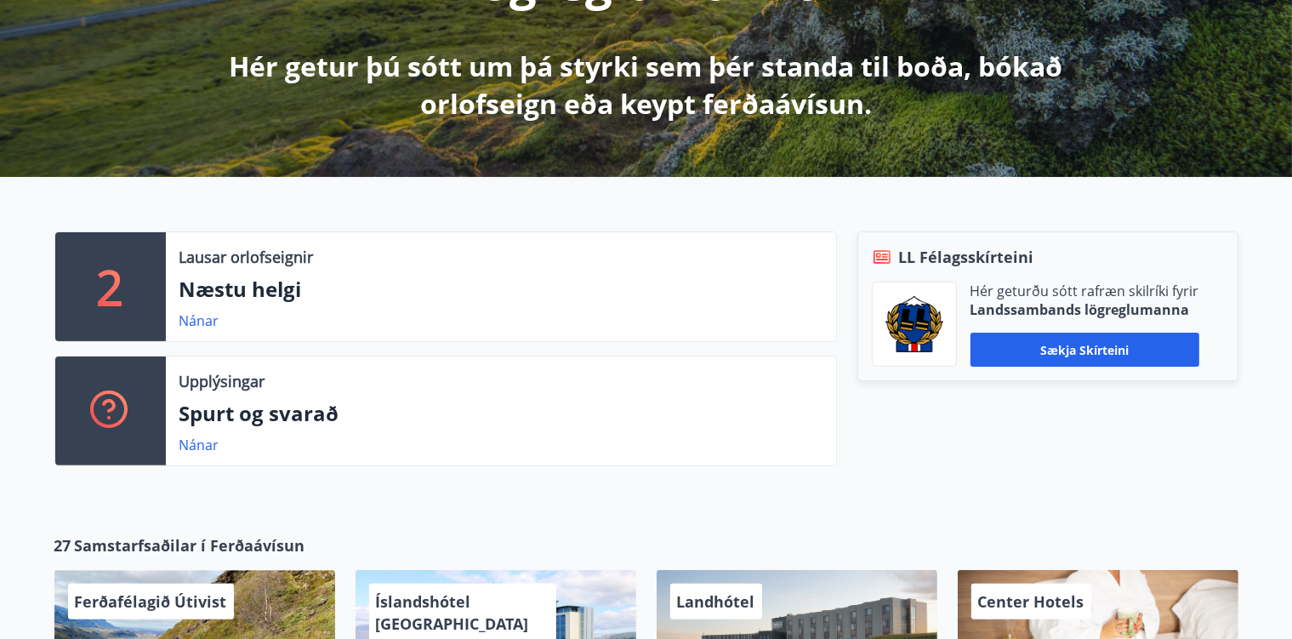
scroll to position [351, 0]
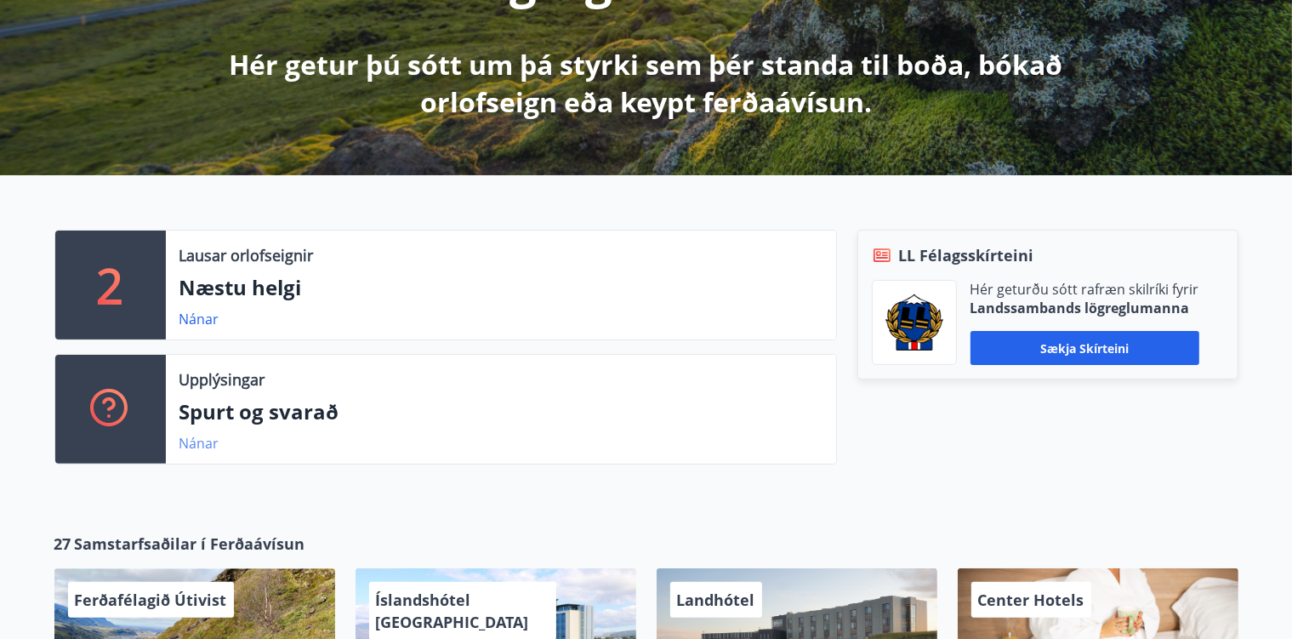
click at [200, 445] on link "Nánar" at bounding box center [200, 443] width 40 height 19
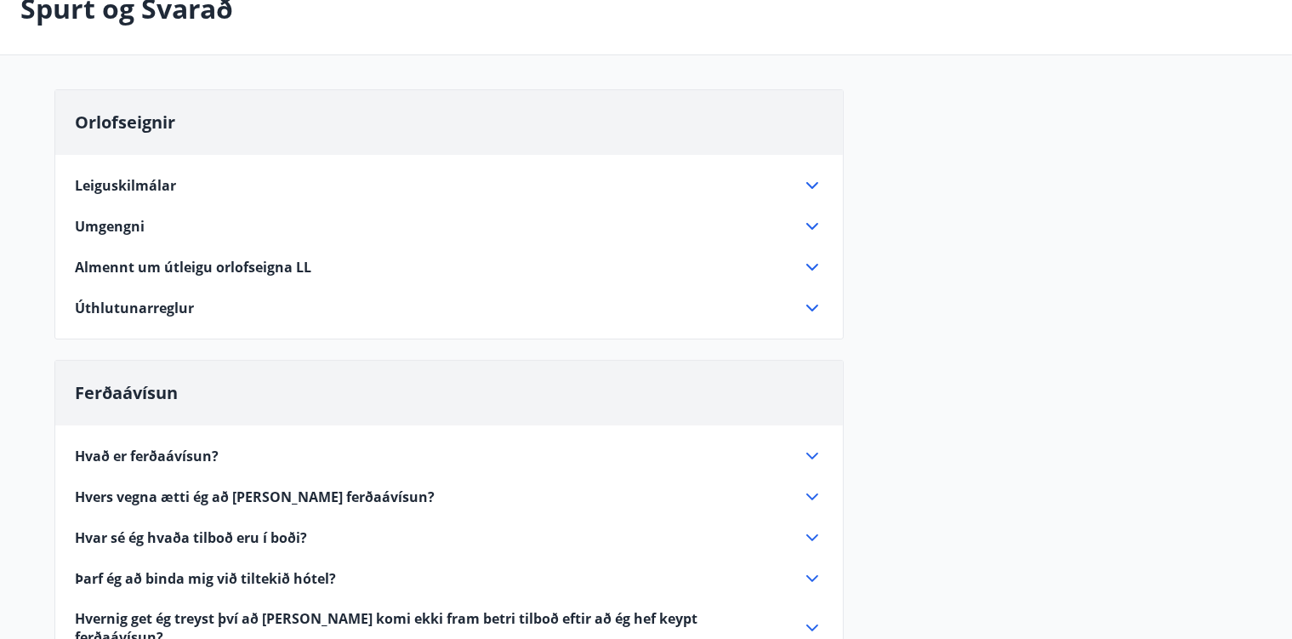
scroll to position [107, 0]
click at [813, 185] on icon at bounding box center [813, 184] width 12 height 7
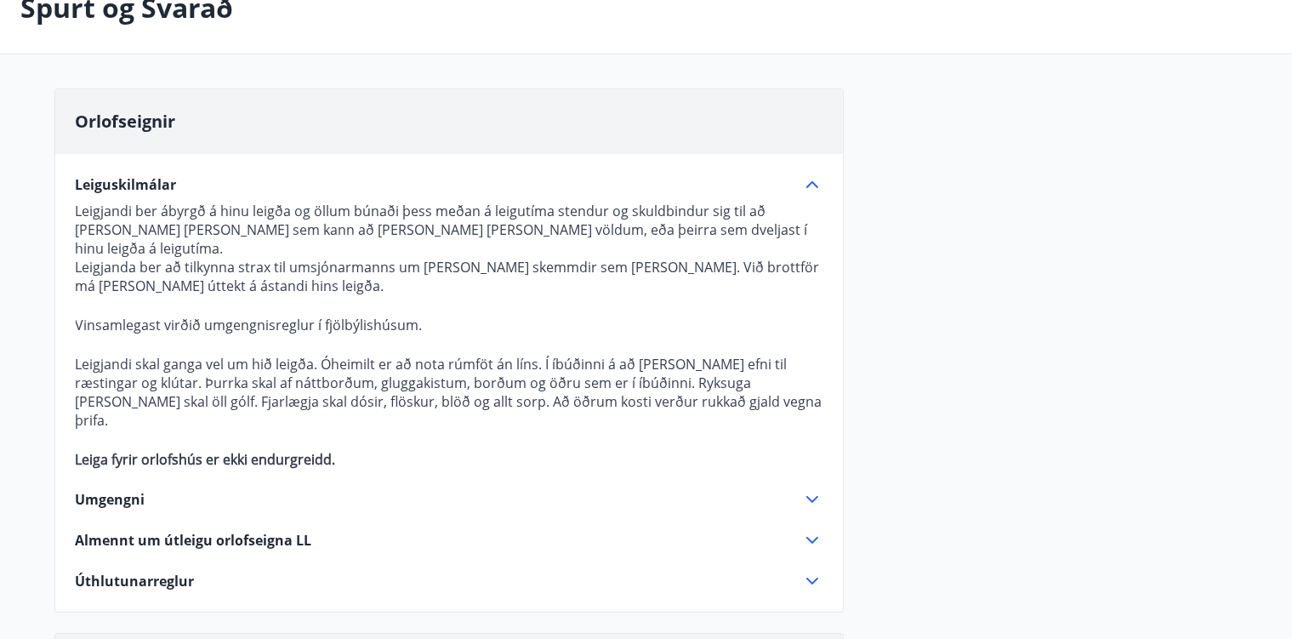
click at [813, 185] on icon at bounding box center [812, 184] width 20 height 20
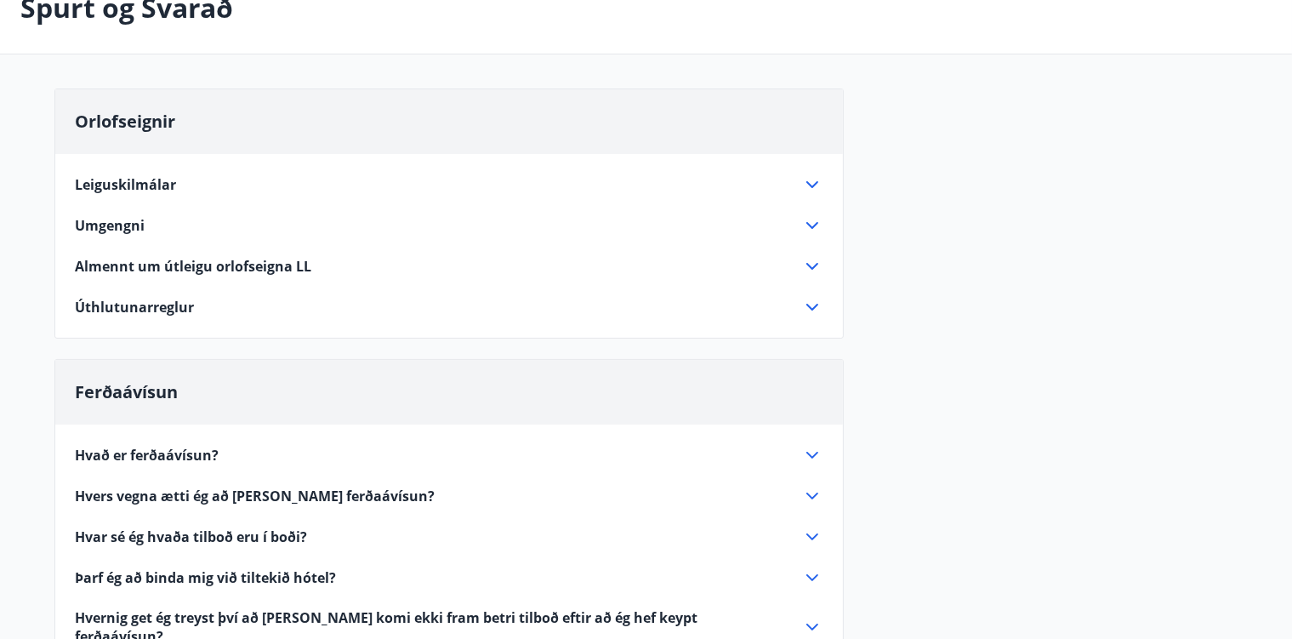
click at [814, 268] on icon at bounding box center [812, 266] width 20 height 20
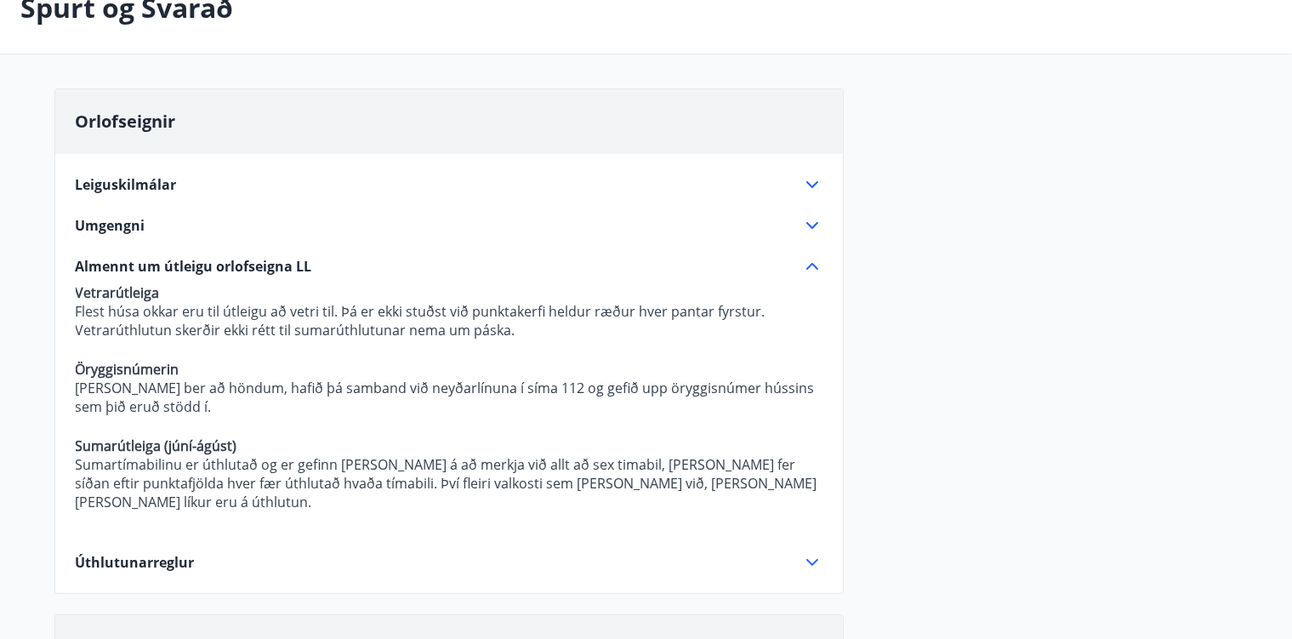
click at [814, 268] on icon at bounding box center [812, 266] width 20 height 20
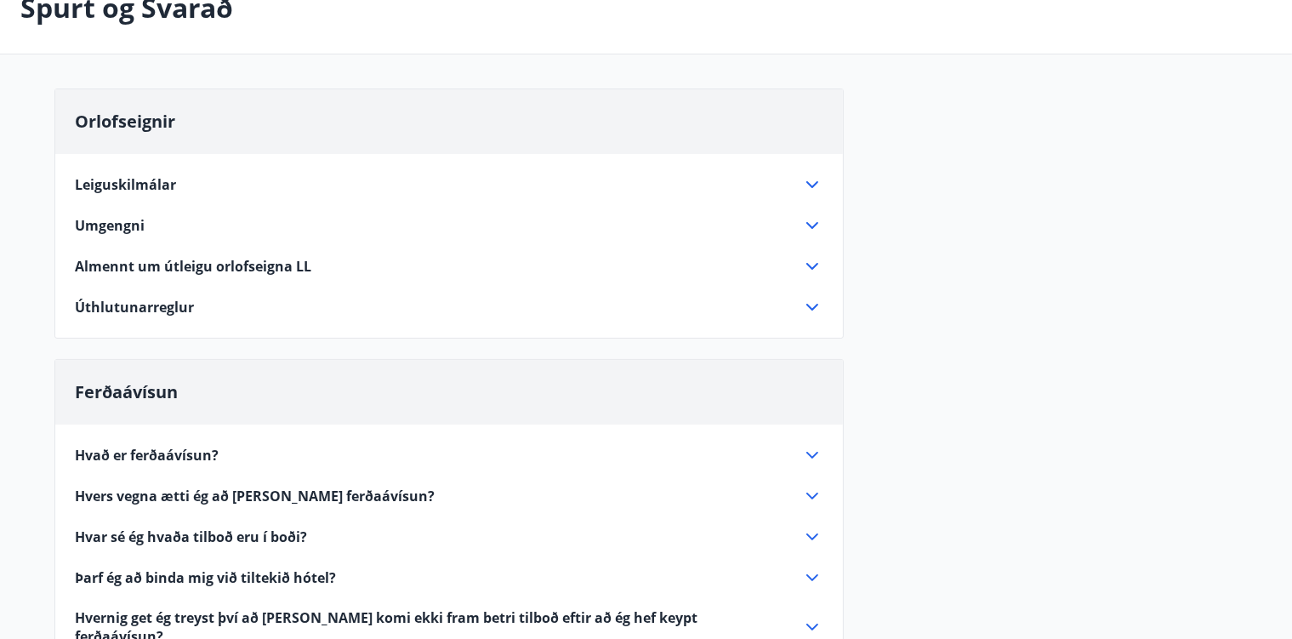
click at [819, 307] on icon at bounding box center [812, 307] width 20 height 20
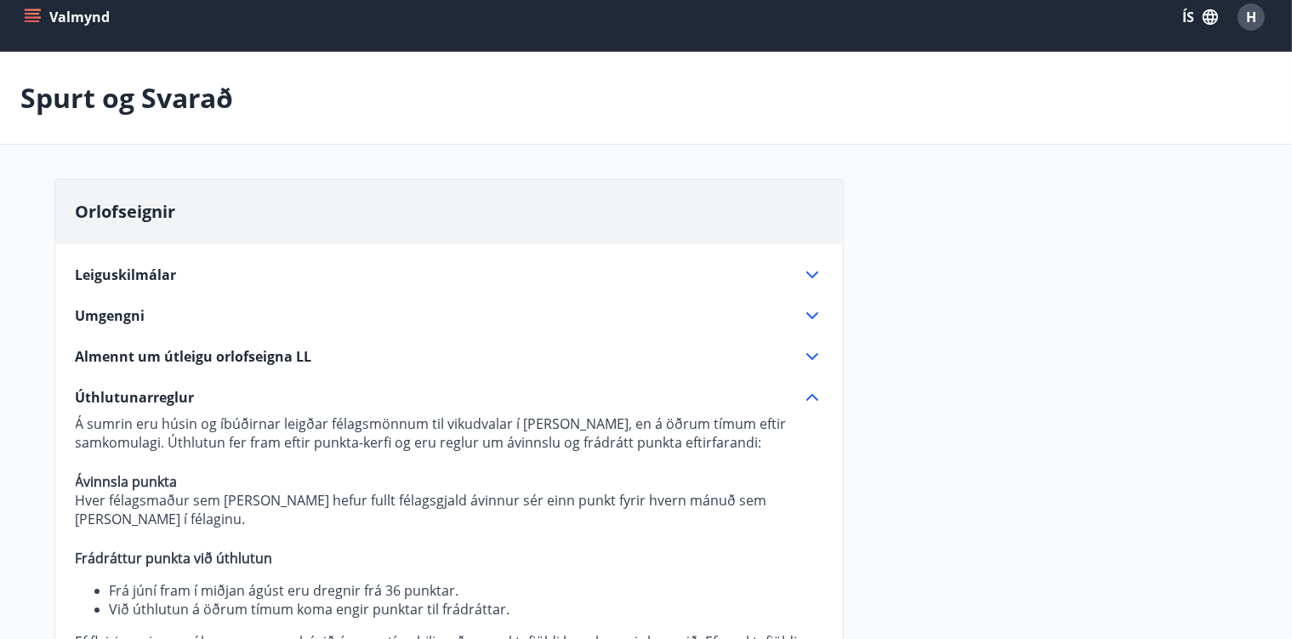
scroll to position [0, 0]
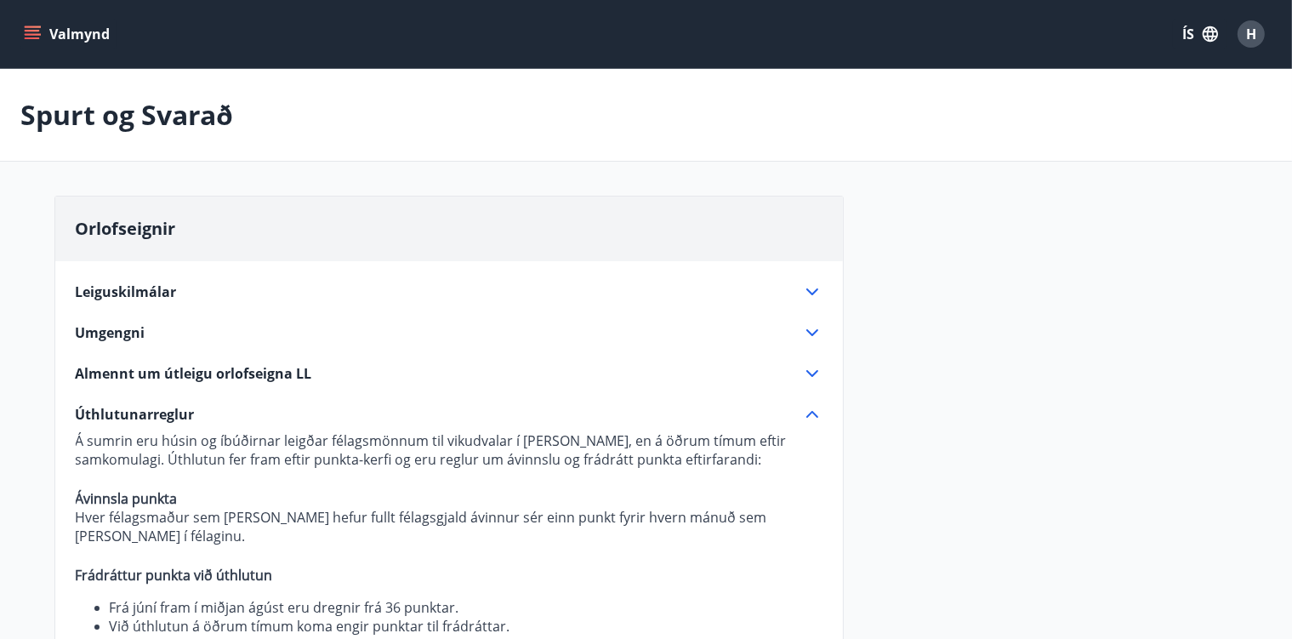
click at [37, 39] on icon "menu" at bounding box center [32, 38] width 15 height 2
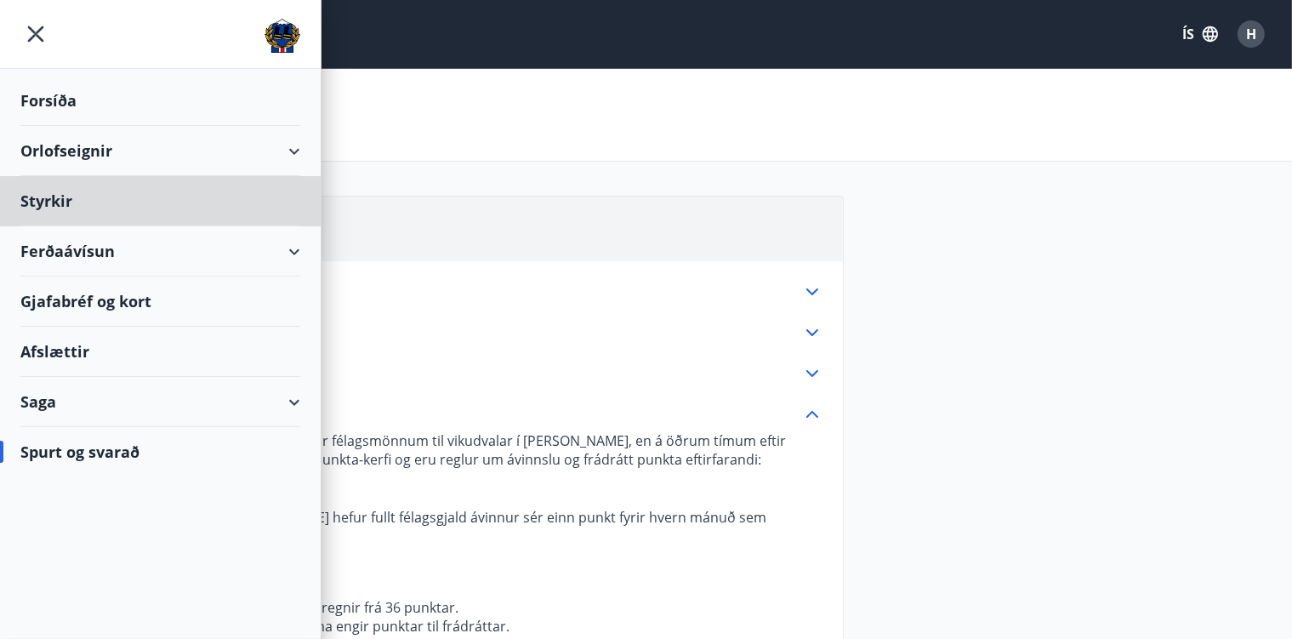
click at [56, 100] on div "Forsíða" at bounding box center [160, 101] width 280 height 50
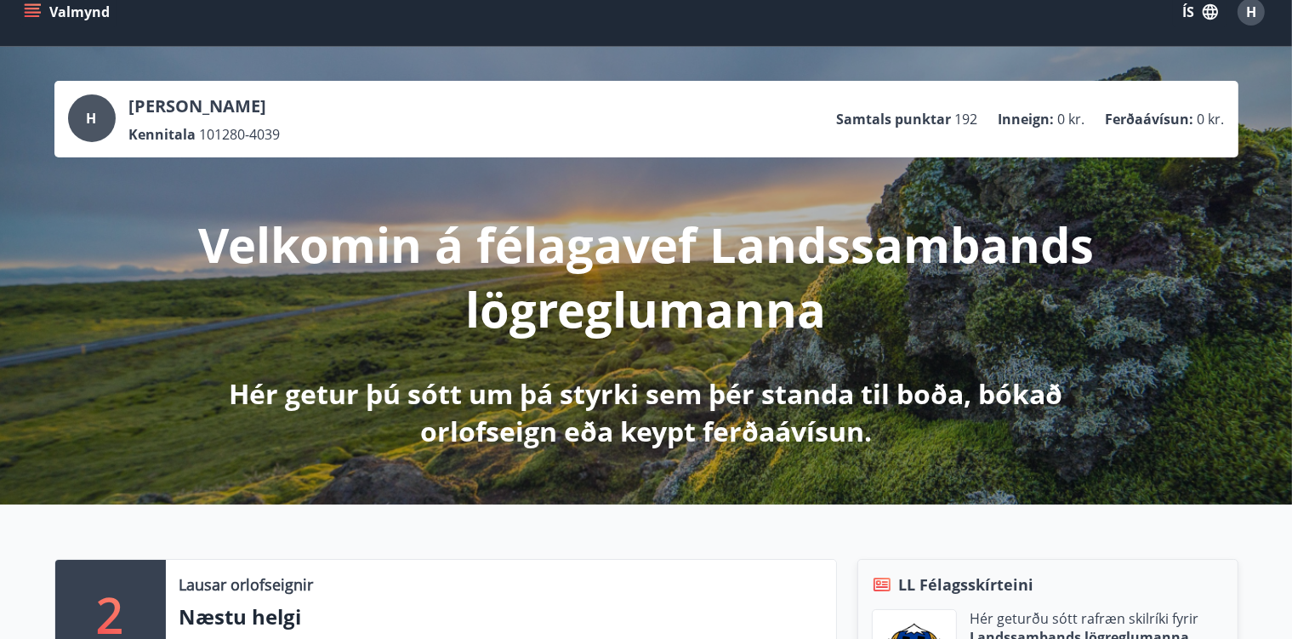
scroll to position [21, 0]
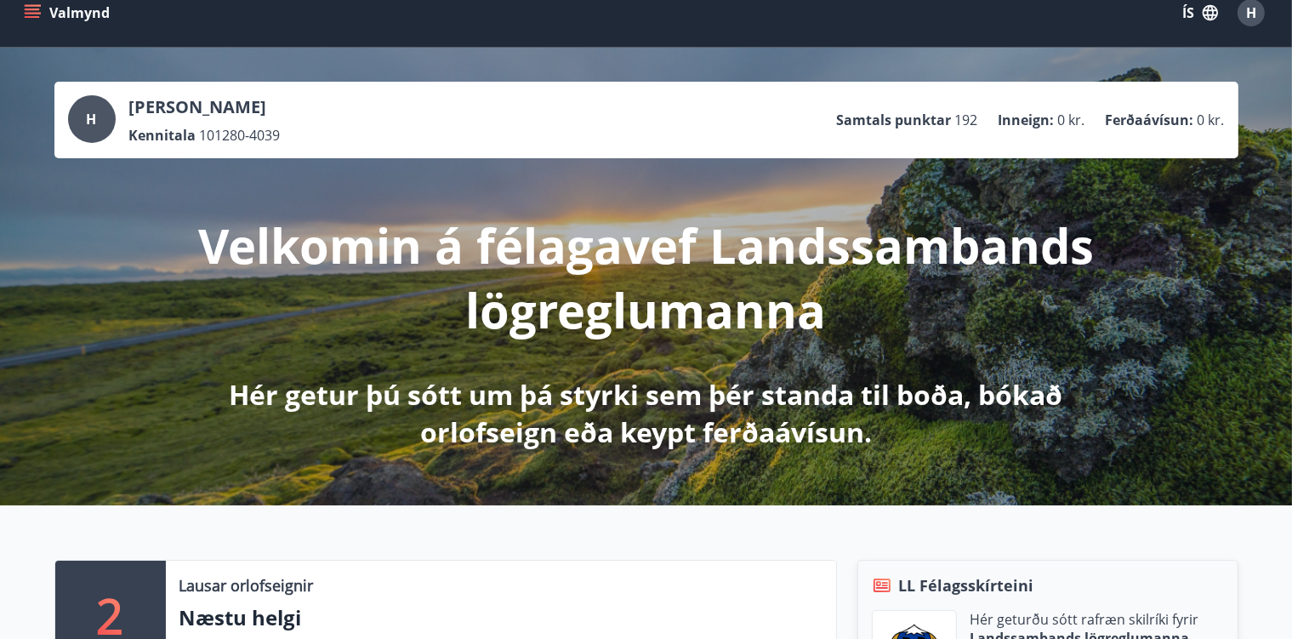
click at [32, 17] on icon "menu" at bounding box center [32, 17] width 15 height 2
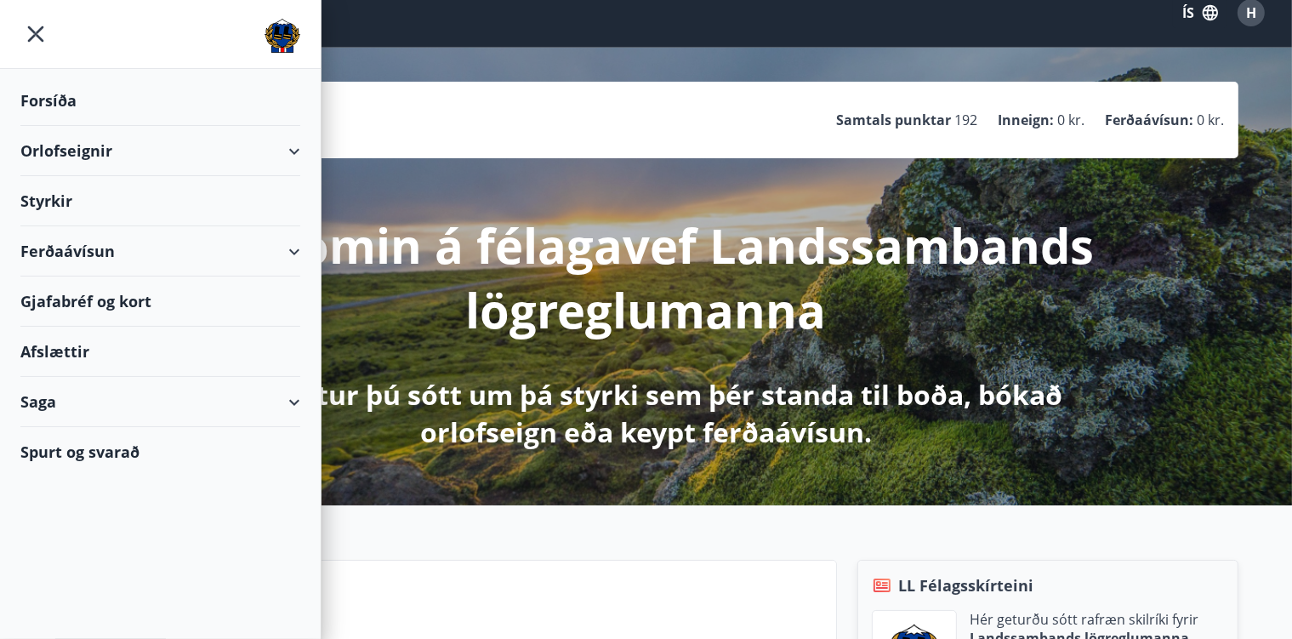
click at [89, 165] on div "Orlofseignir" at bounding box center [160, 151] width 280 height 50
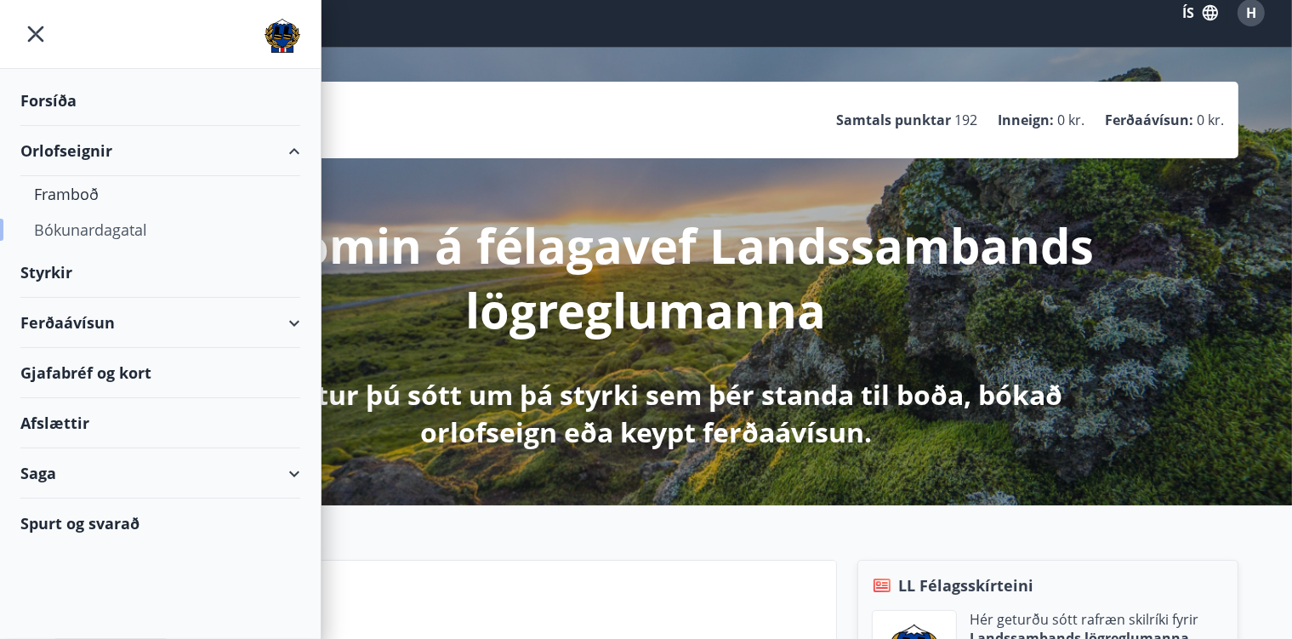
click at [95, 230] on div "Bókunardagatal" at bounding box center [160, 230] width 253 height 36
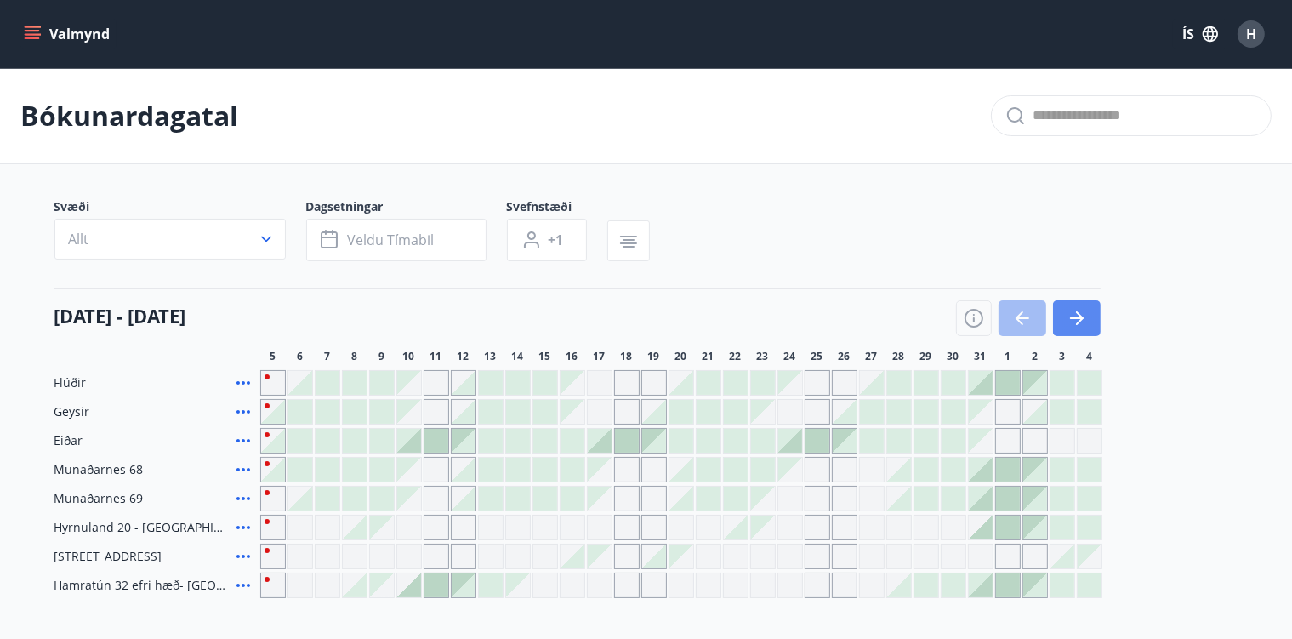
click at [1066, 322] on button "button" at bounding box center [1077, 318] width 48 height 36
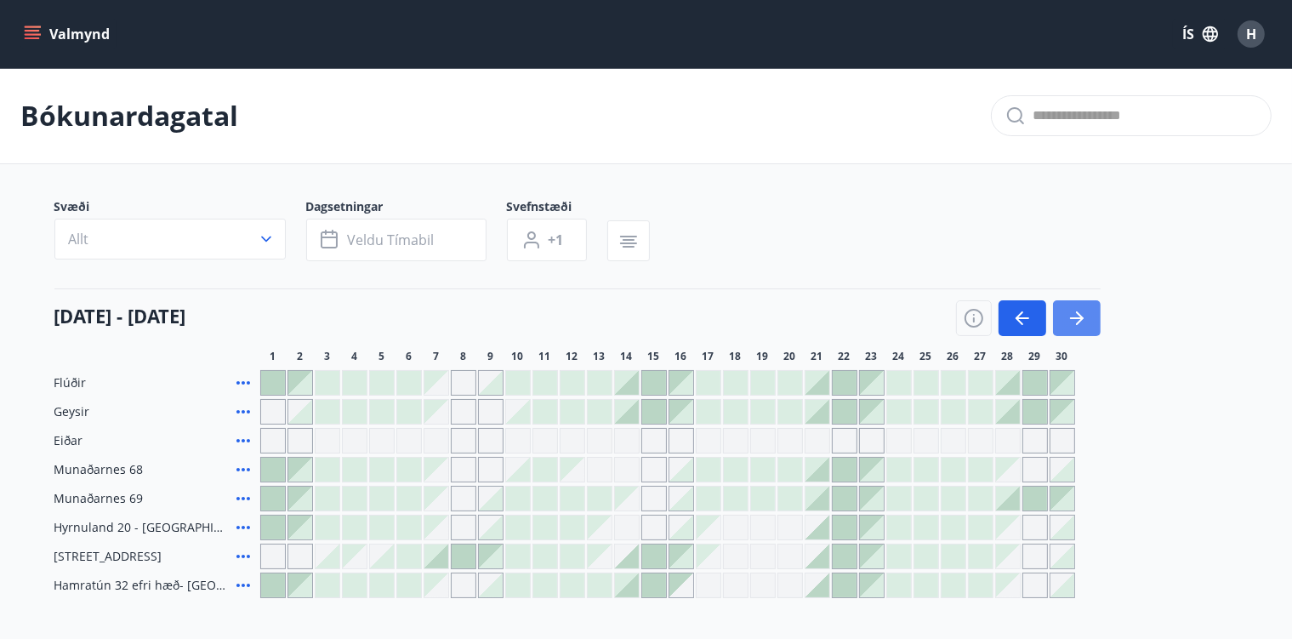
click at [1066, 322] on button "button" at bounding box center [1077, 318] width 48 height 36
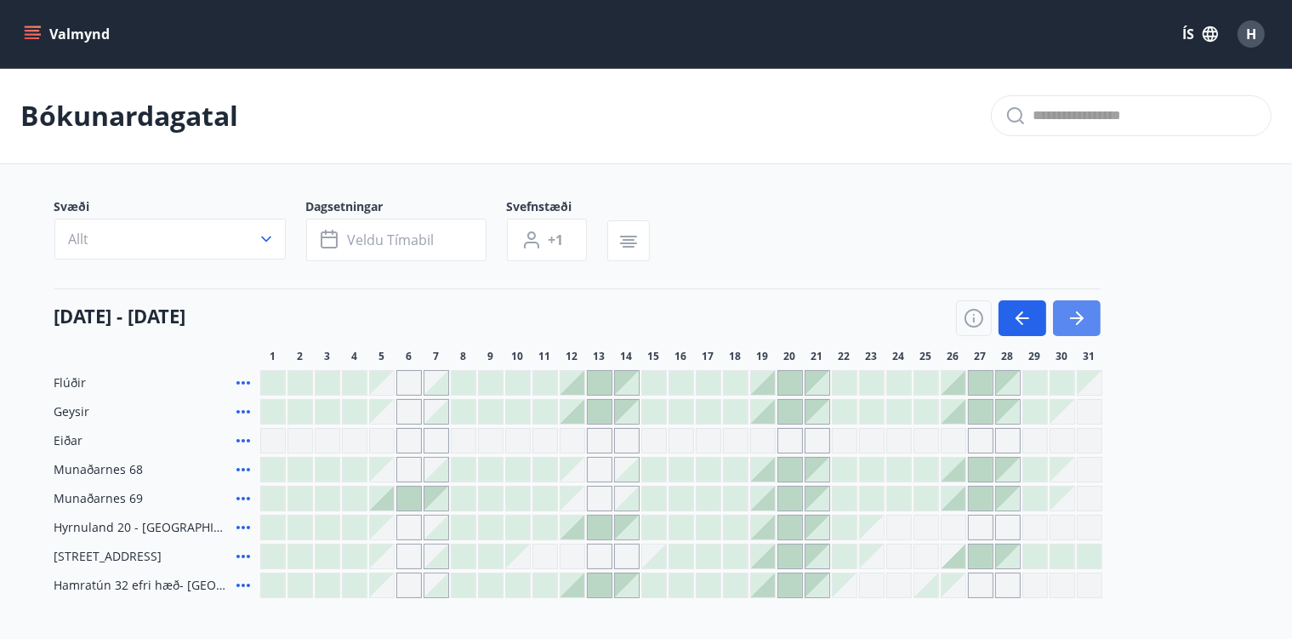
click at [1079, 320] on icon "button" at bounding box center [1077, 318] width 20 height 20
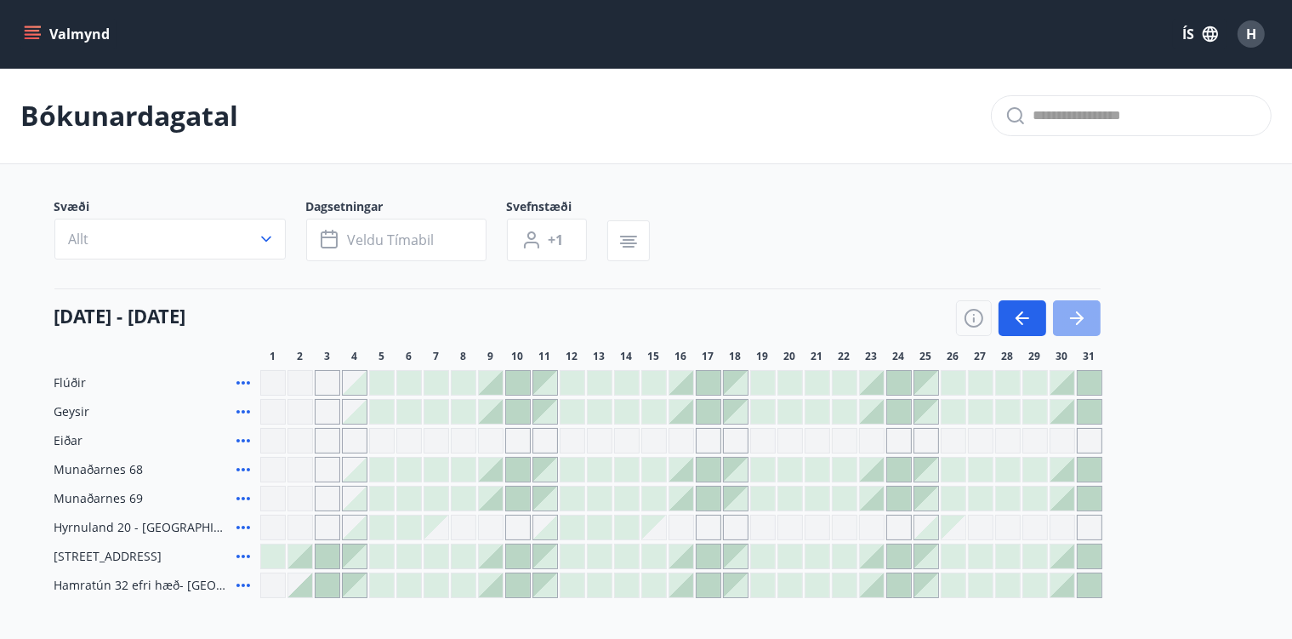
click at [1079, 320] on icon "button" at bounding box center [1077, 318] width 20 height 20
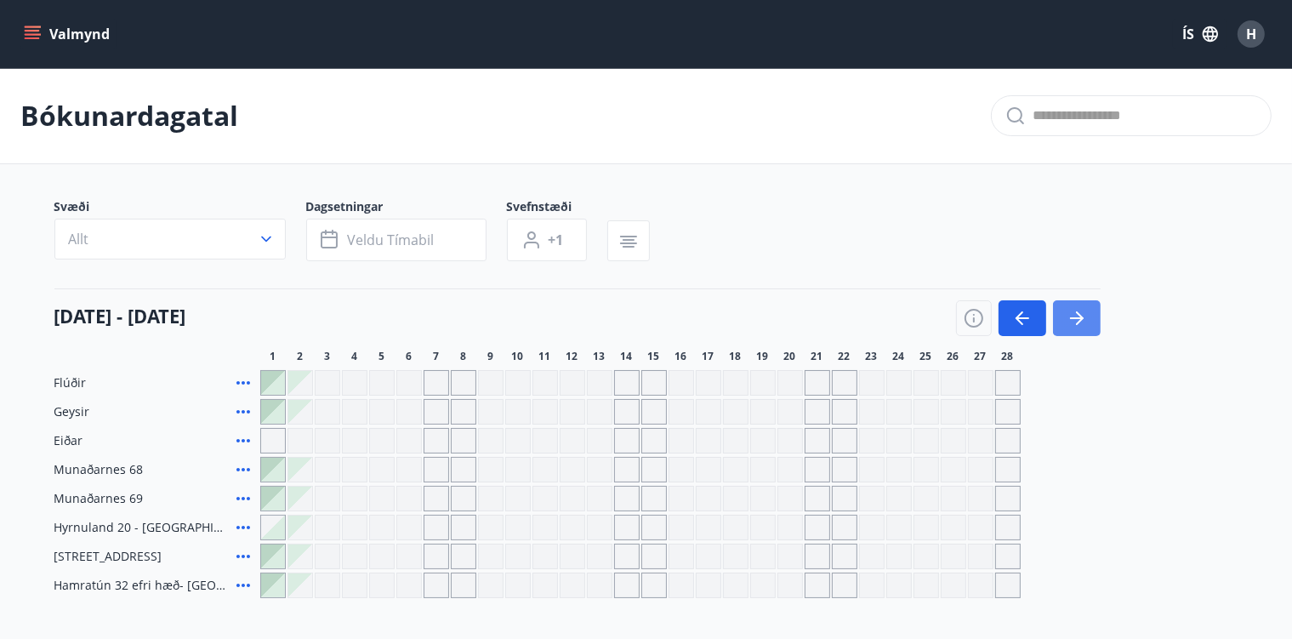
click at [1079, 320] on icon "button" at bounding box center [1077, 318] width 20 height 20
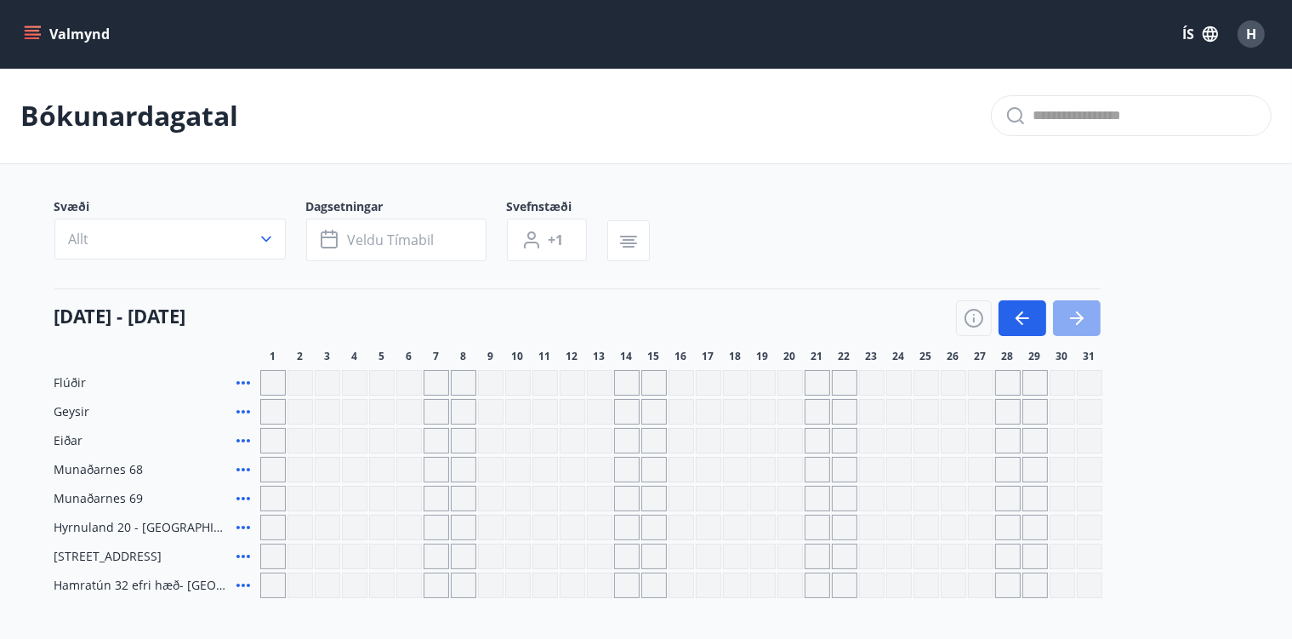
click at [1079, 320] on icon "button" at bounding box center [1077, 318] width 20 height 20
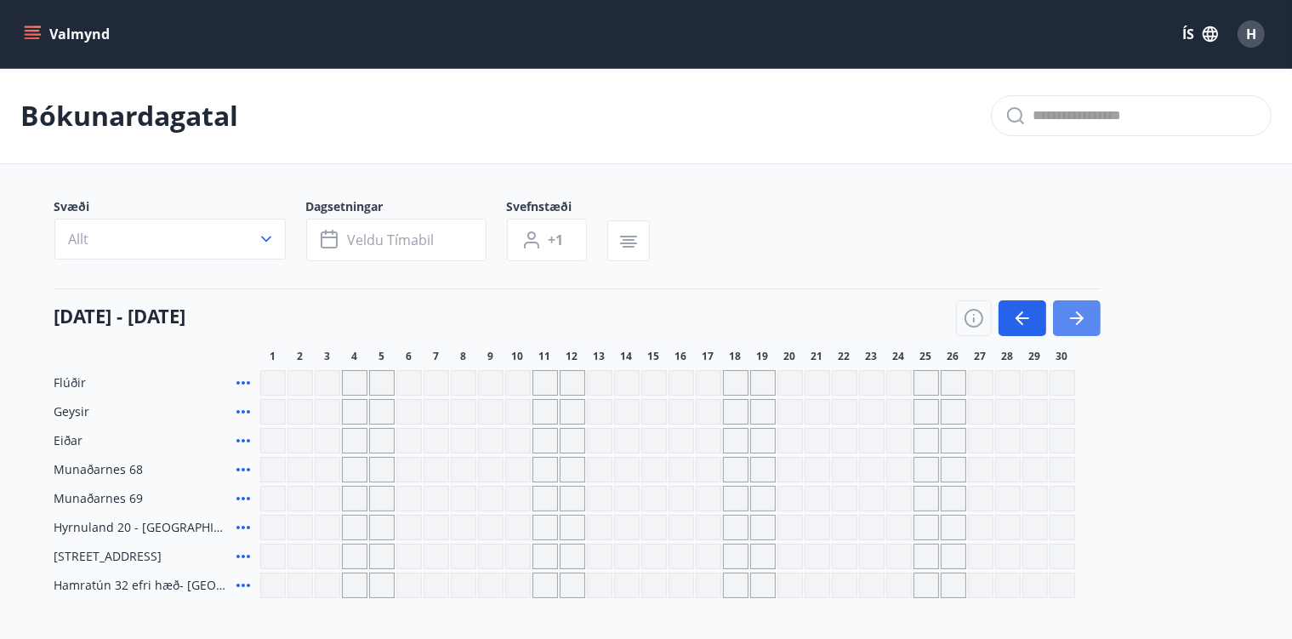
click at [1079, 320] on icon "button" at bounding box center [1077, 318] width 20 height 20
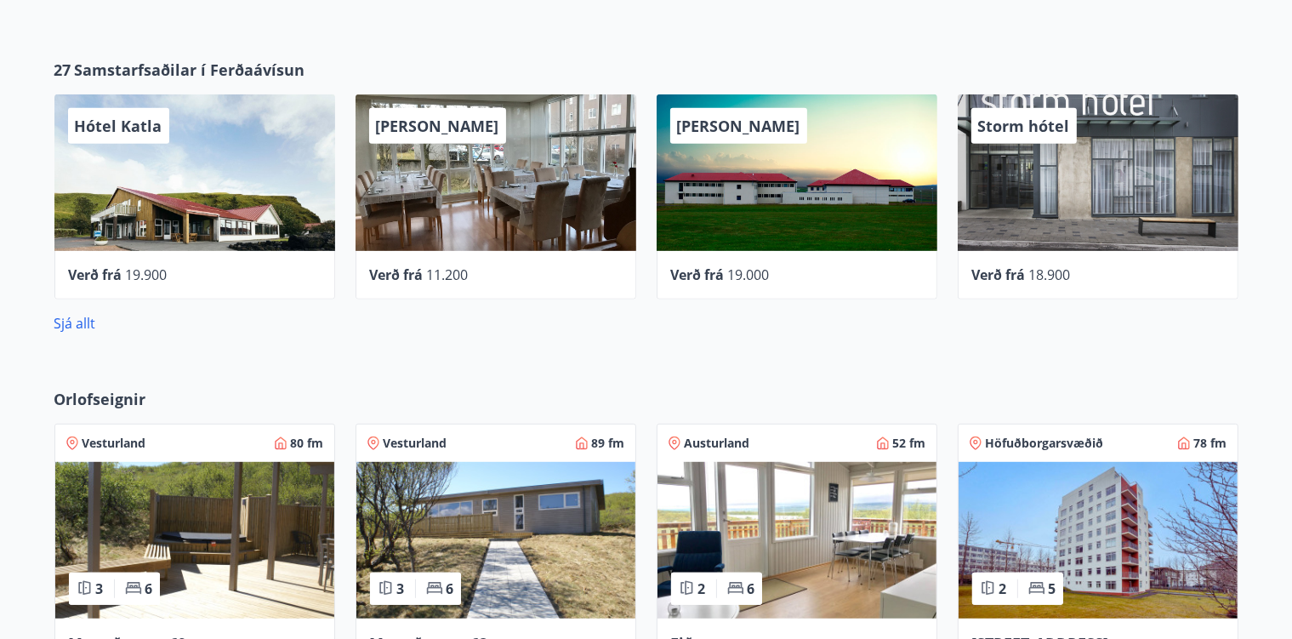
scroll to position [824, 0]
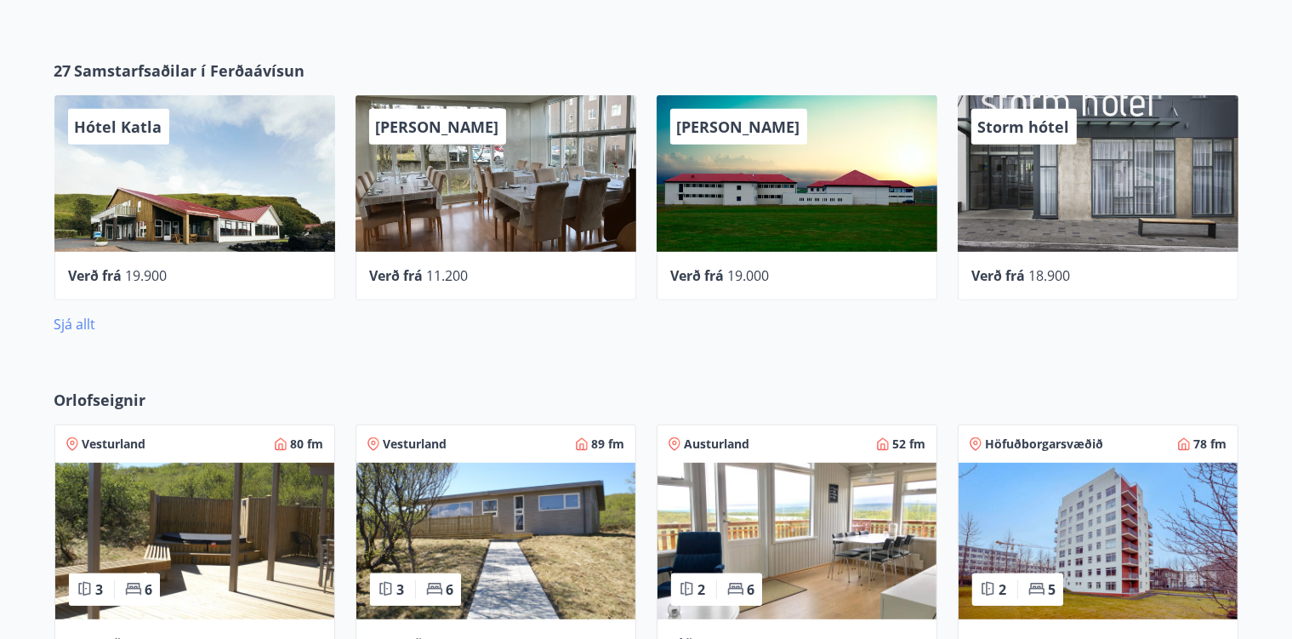
click at [76, 327] on link "Sjá allt" at bounding box center [75, 324] width 42 height 19
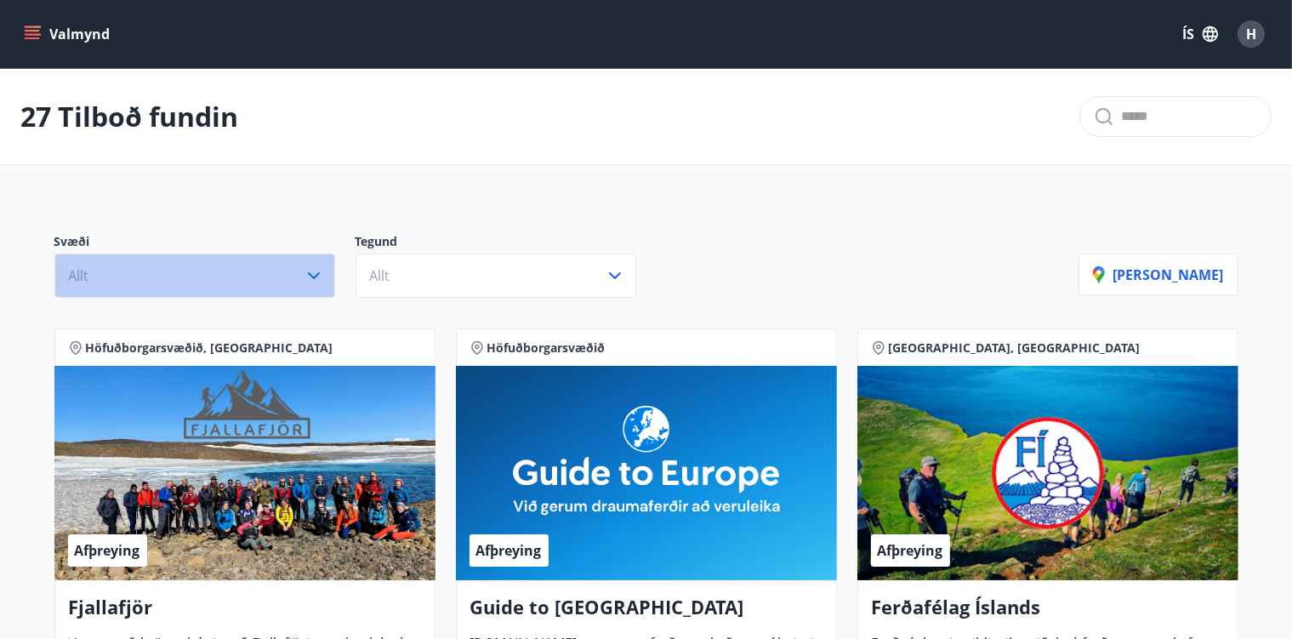
click at [318, 271] on icon "button" at bounding box center [314, 275] width 20 height 20
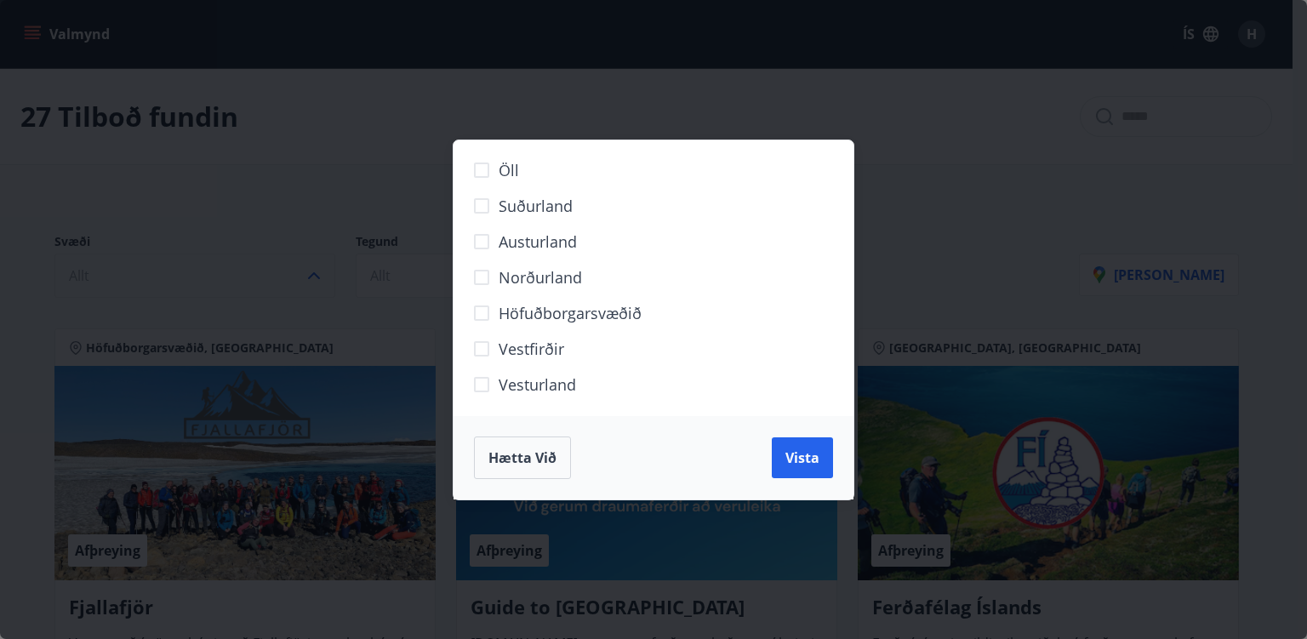
click at [318, 271] on div "Öll Suðurland [GEOGRAPHIC_DATA] Norðurland Höfuðborgarsvæðið [GEOGRAPHIC_DATA] …" at bounding box center [653, 319] width 1307 height 639
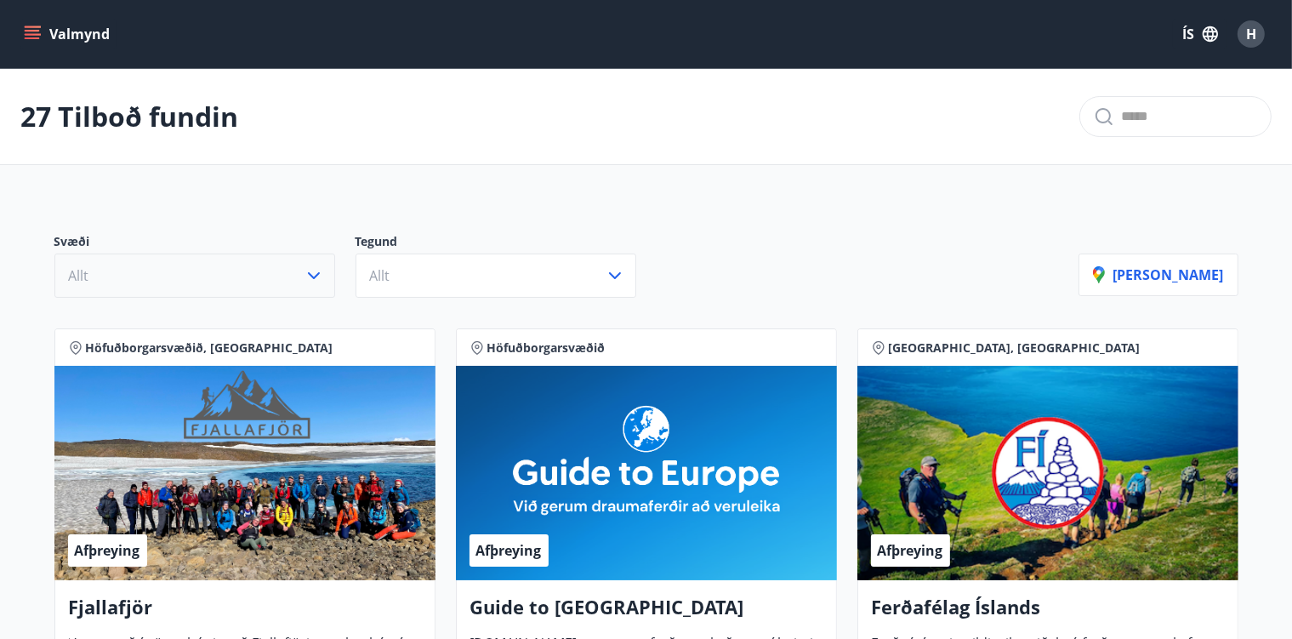
click at [306, 277] on icon "button" at bounding box center [314, 275] width 20 height 20
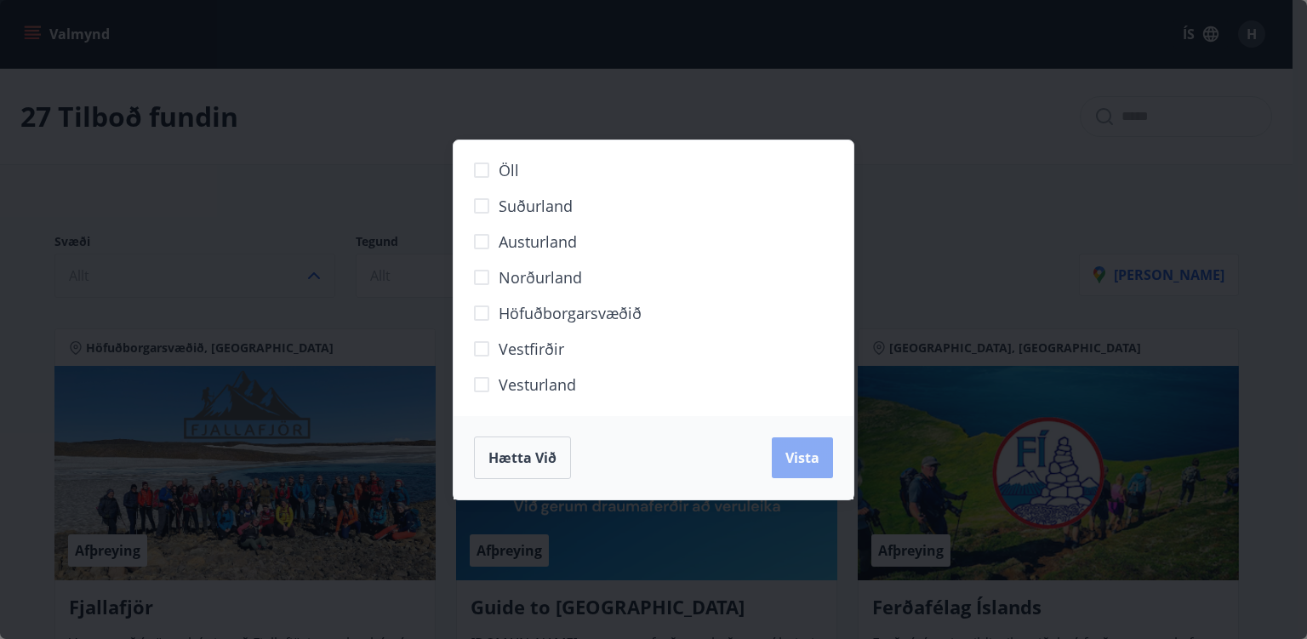
click at [798, 452] on span "Vista" at bounding box center [802, 457] width 34 height 19
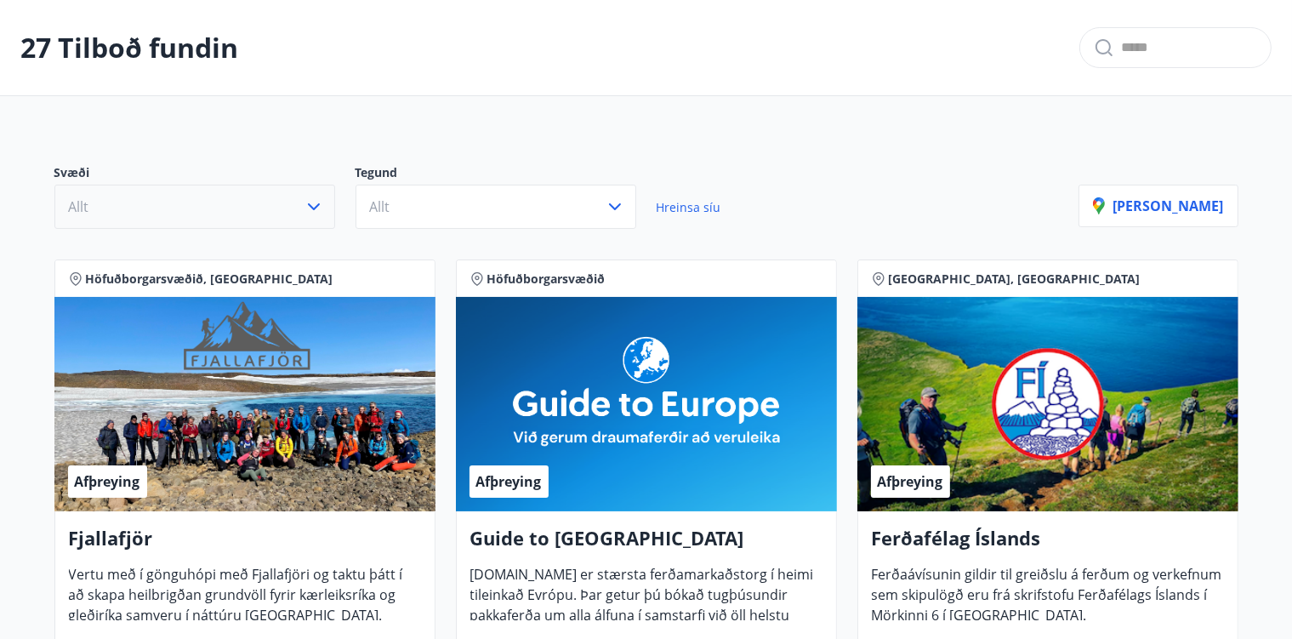
scroll to position [73, 0]
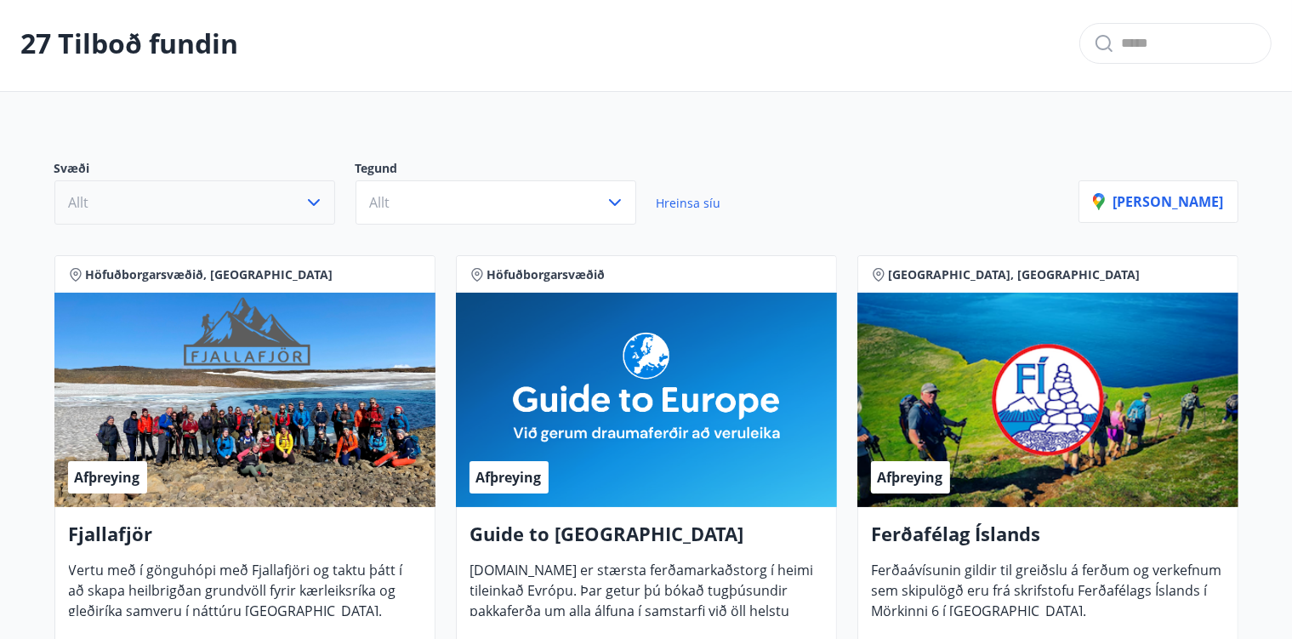
click at [307, 200] on icon "button" at bounding box center [314, 202] width 20 height 20
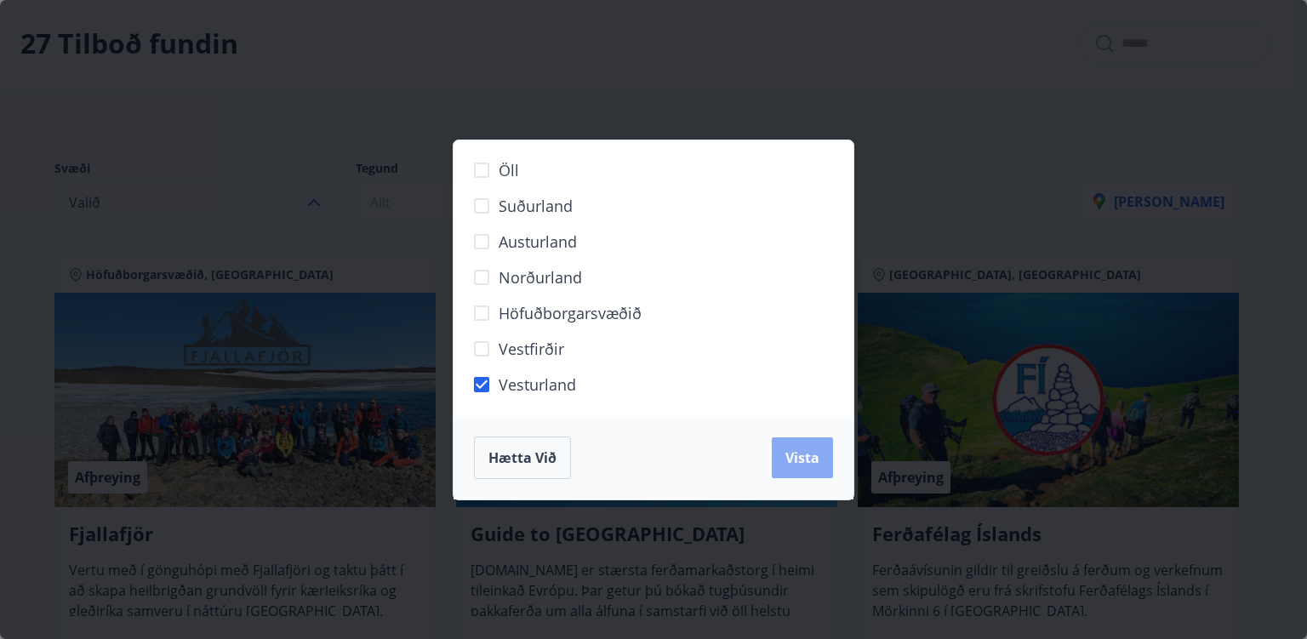
click at [796, 451] on span "Vista" at bounding box center [802, 457] width 34 height 19
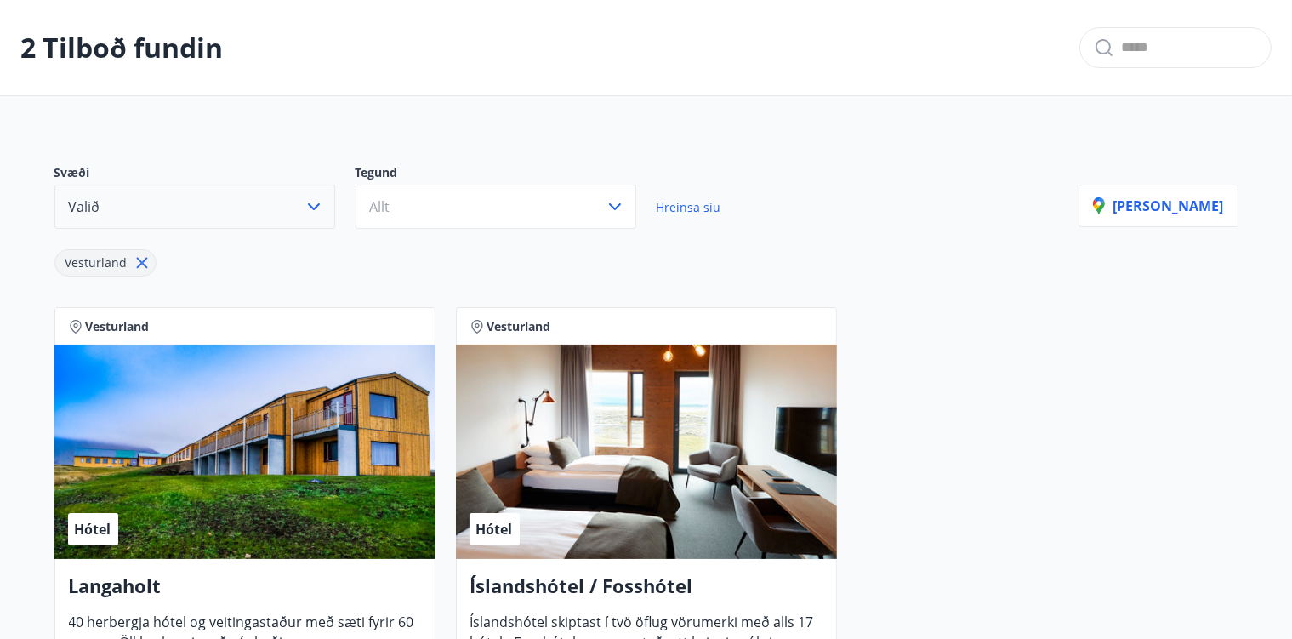
scroll to position [68, 0]
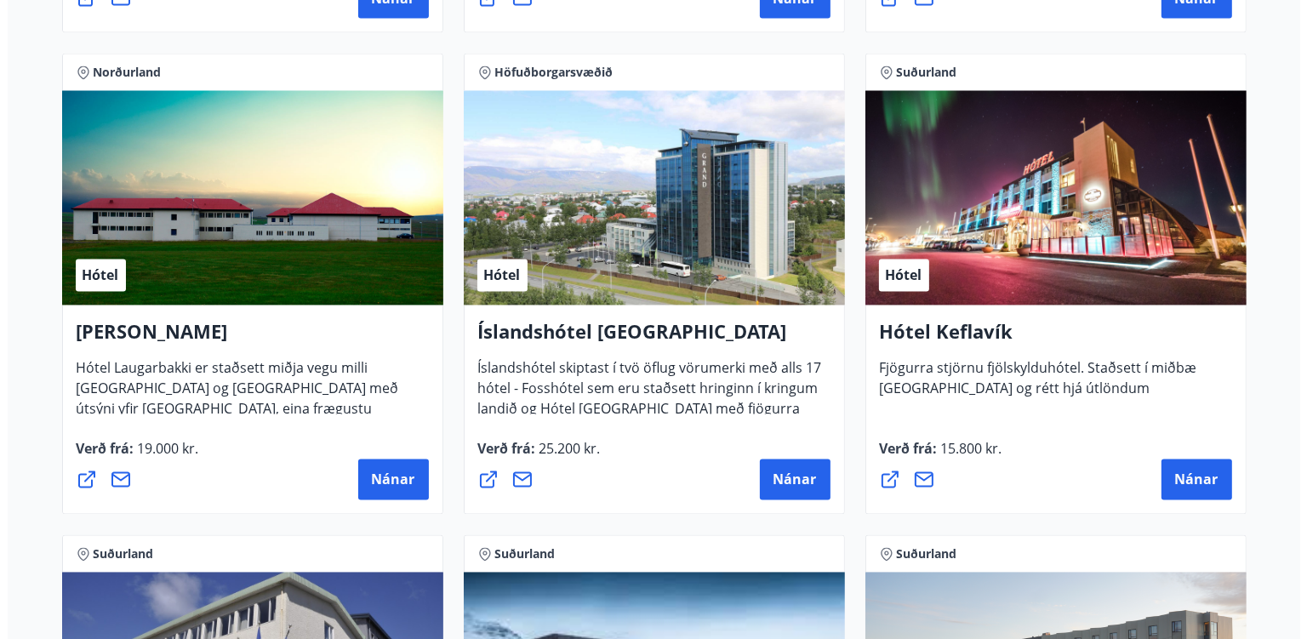
scroll to position [3179, 0]
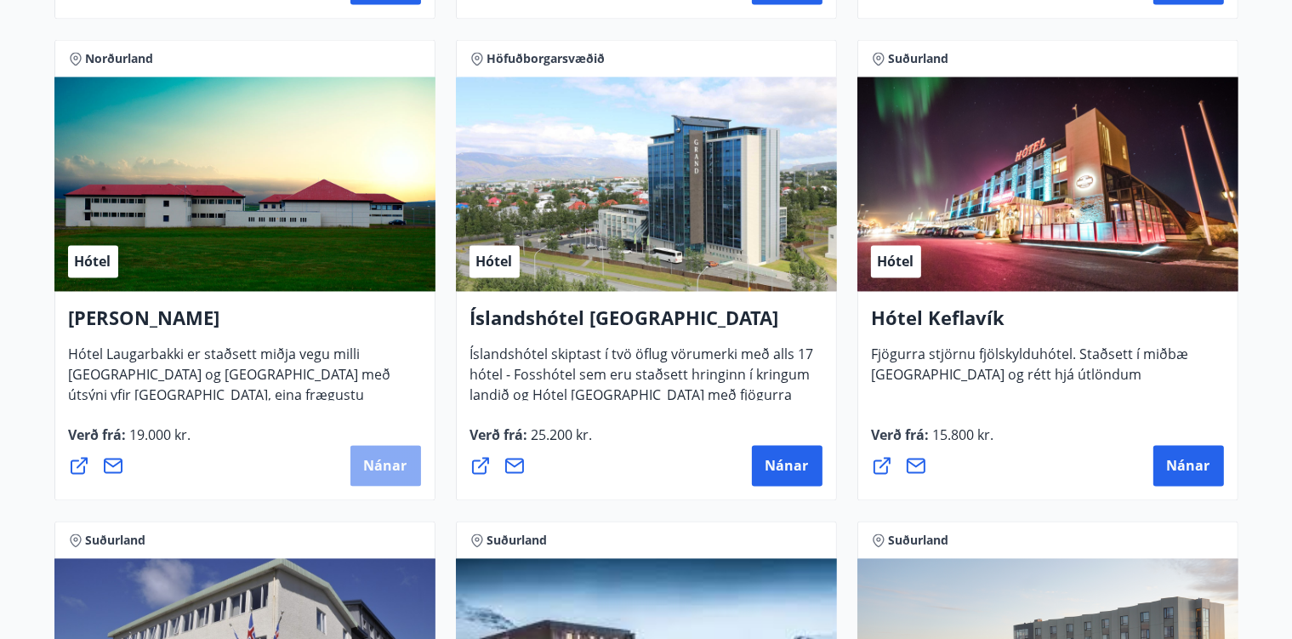
click at [366, 459] on span "Nánar" at bounding box center [385, 465] width 43 height 19
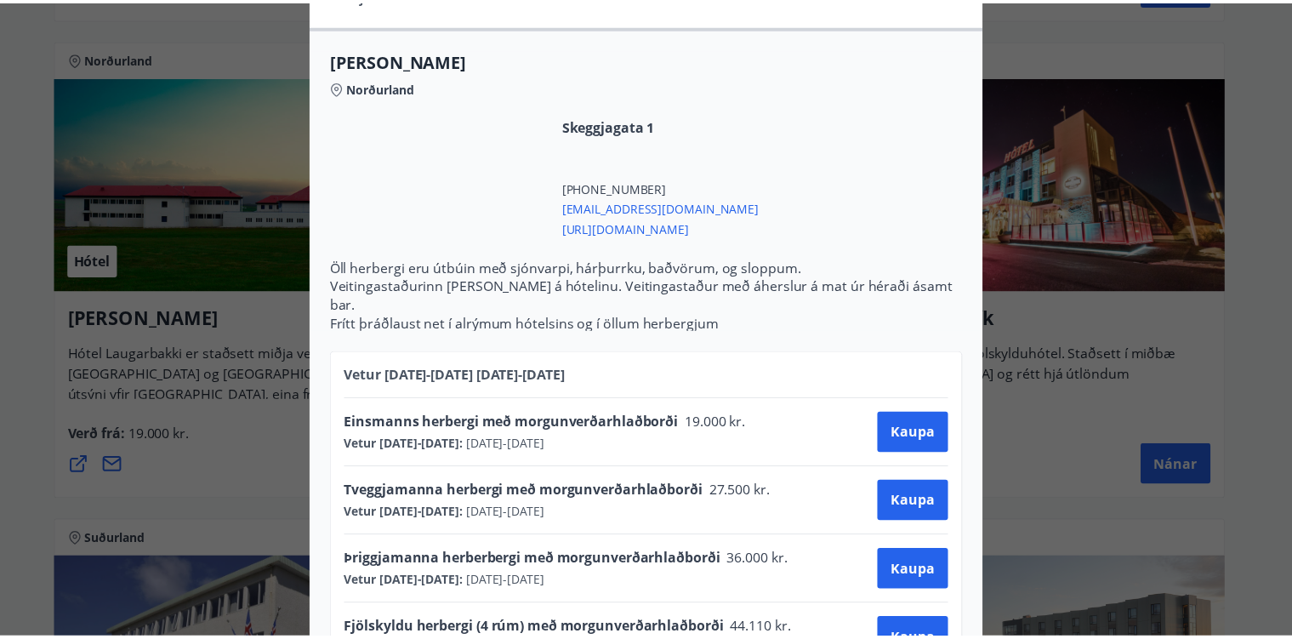
scroll to position [565, 0]
